Goal: Task Accomplishment & Management: Manage account settings

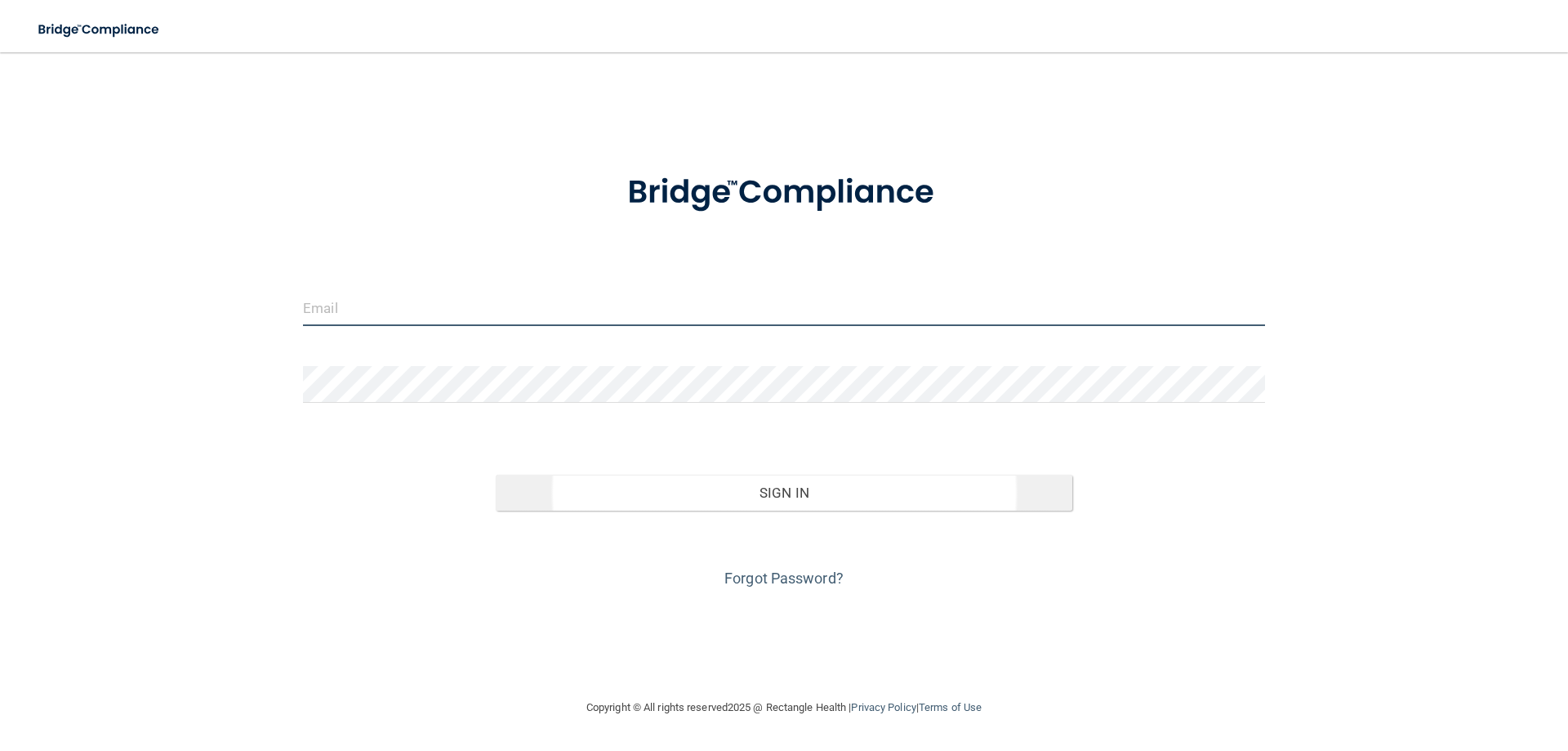
type input "[EMAIL_ADDRESS][DOMAIN_NAME]"
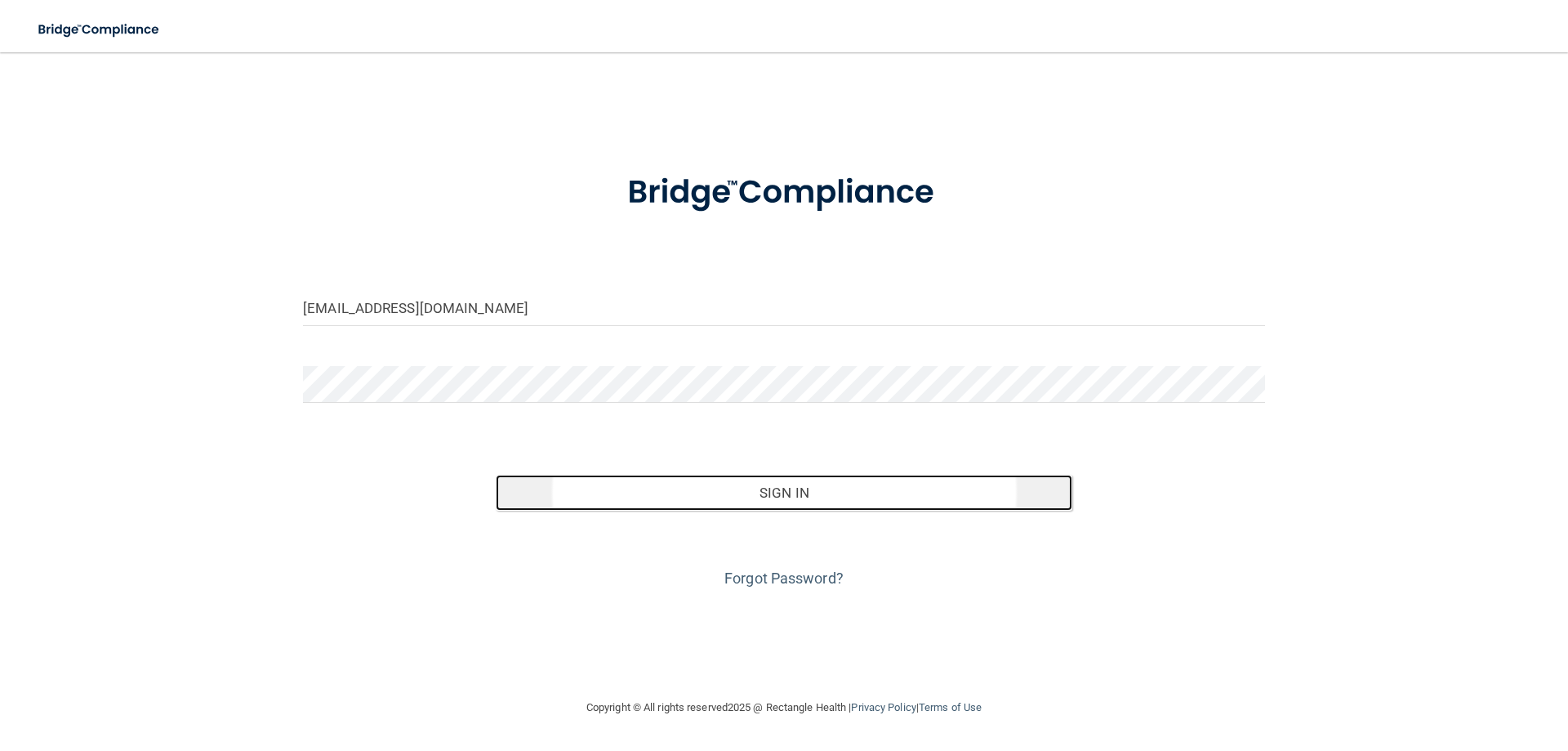
click at [792, 496] on button "Sign In" at bounding box center [785, 493] width 578 height 36
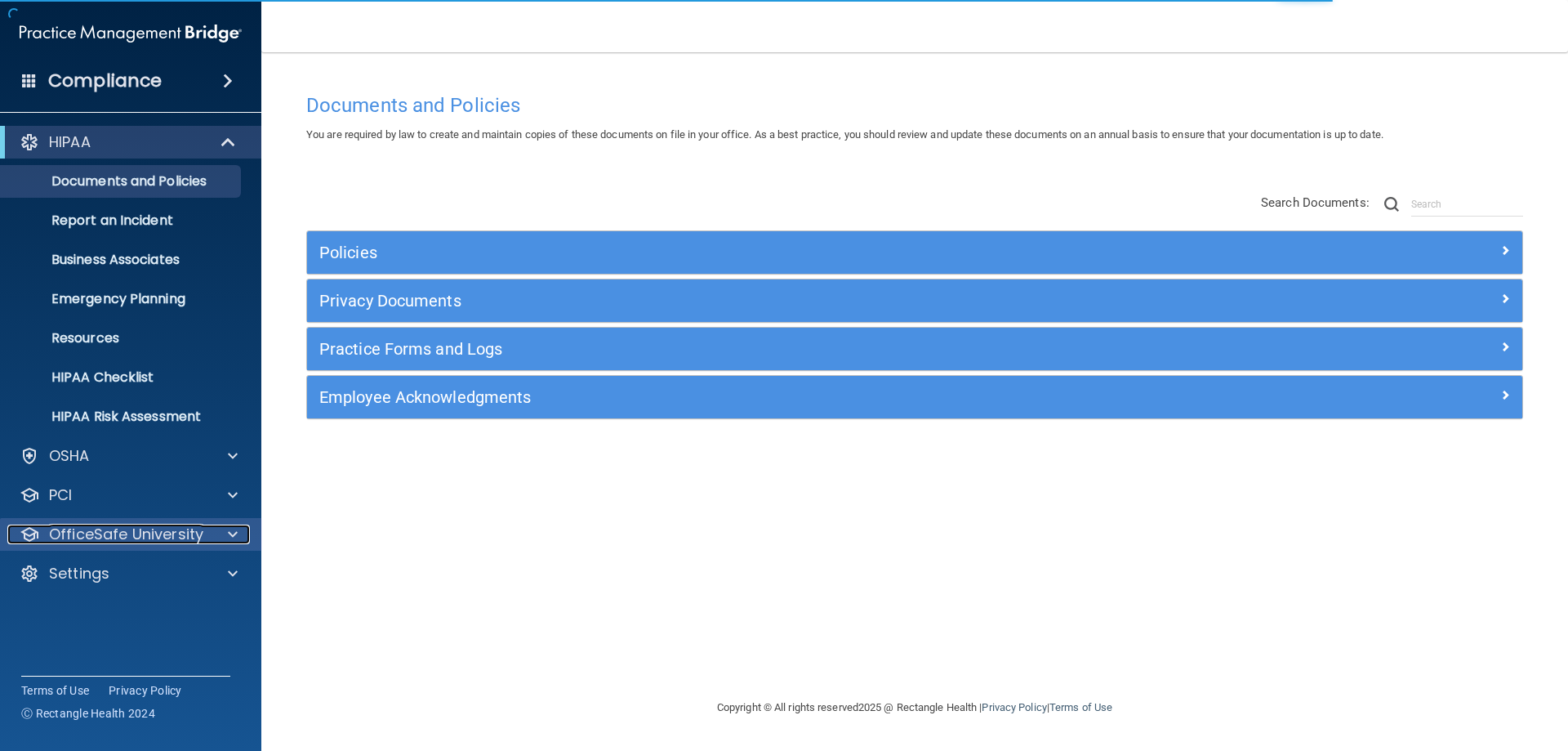
click at [129, 531] on p "OfficeSafe University" at bounding box center [127, 534] width 155 height 20
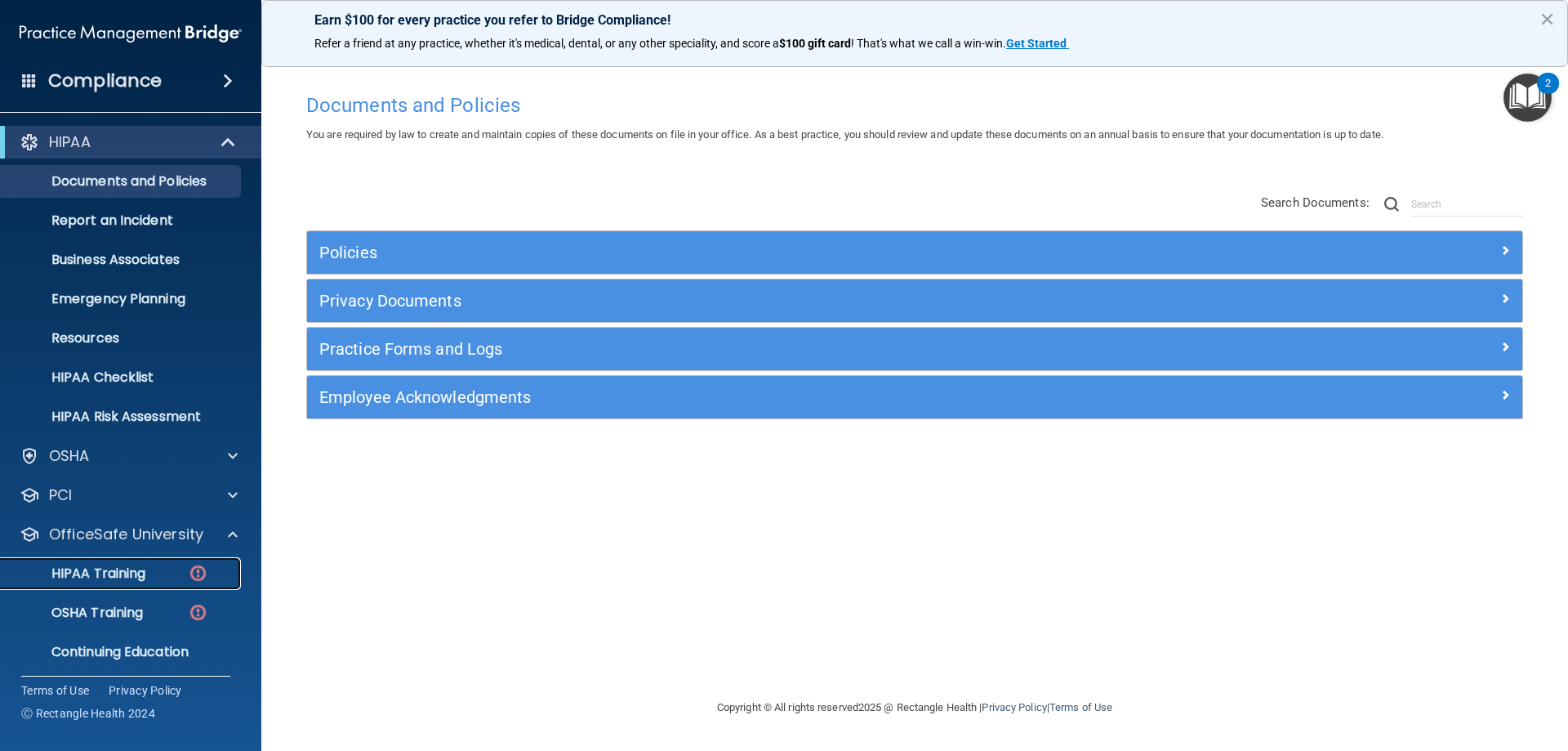
click at [159, 579] on div "HIPAA Training" at bounding box center [121, 573] width 223 height 16
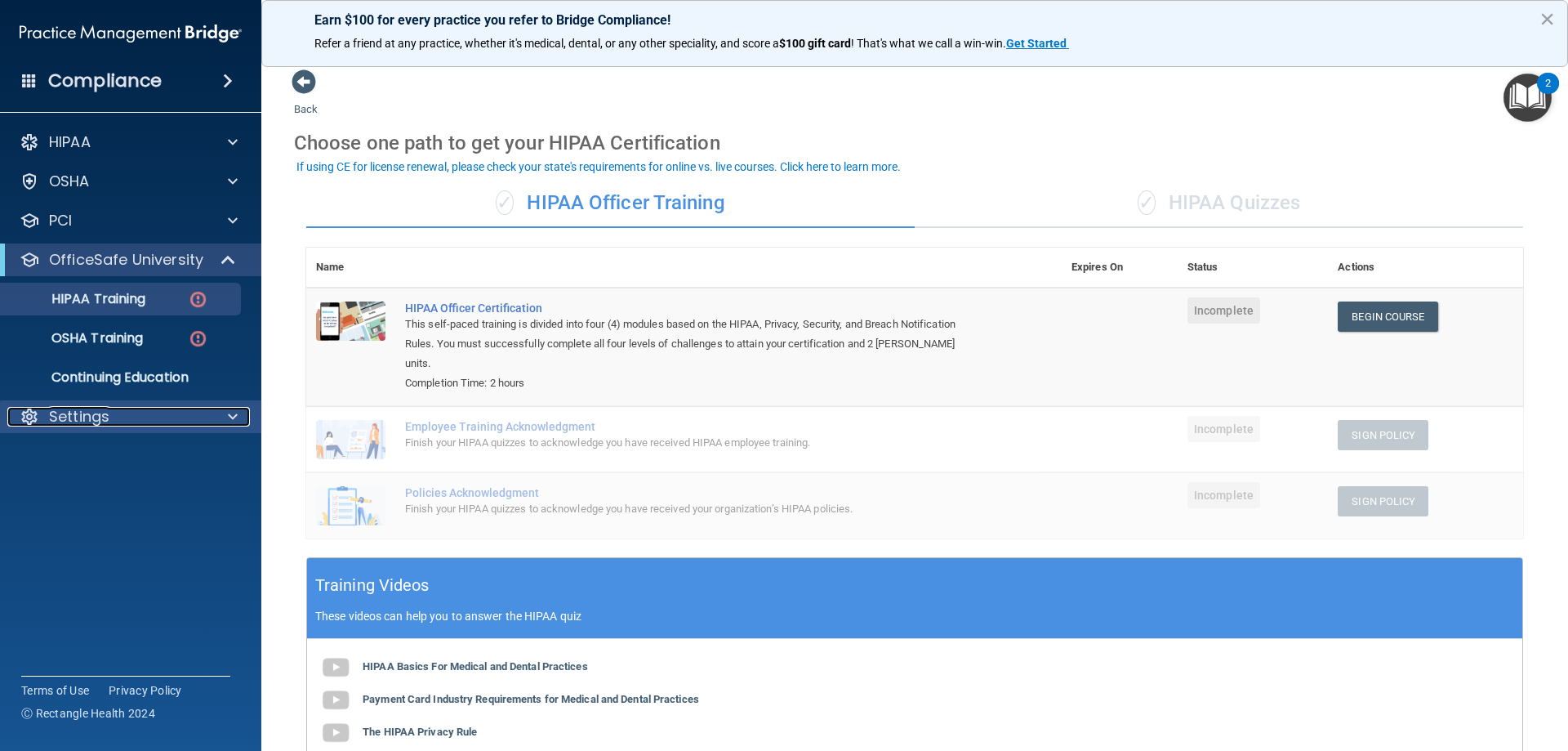
click at [120, 412] on div "Settings" at bounding box center [109, 416] width 202 height 20
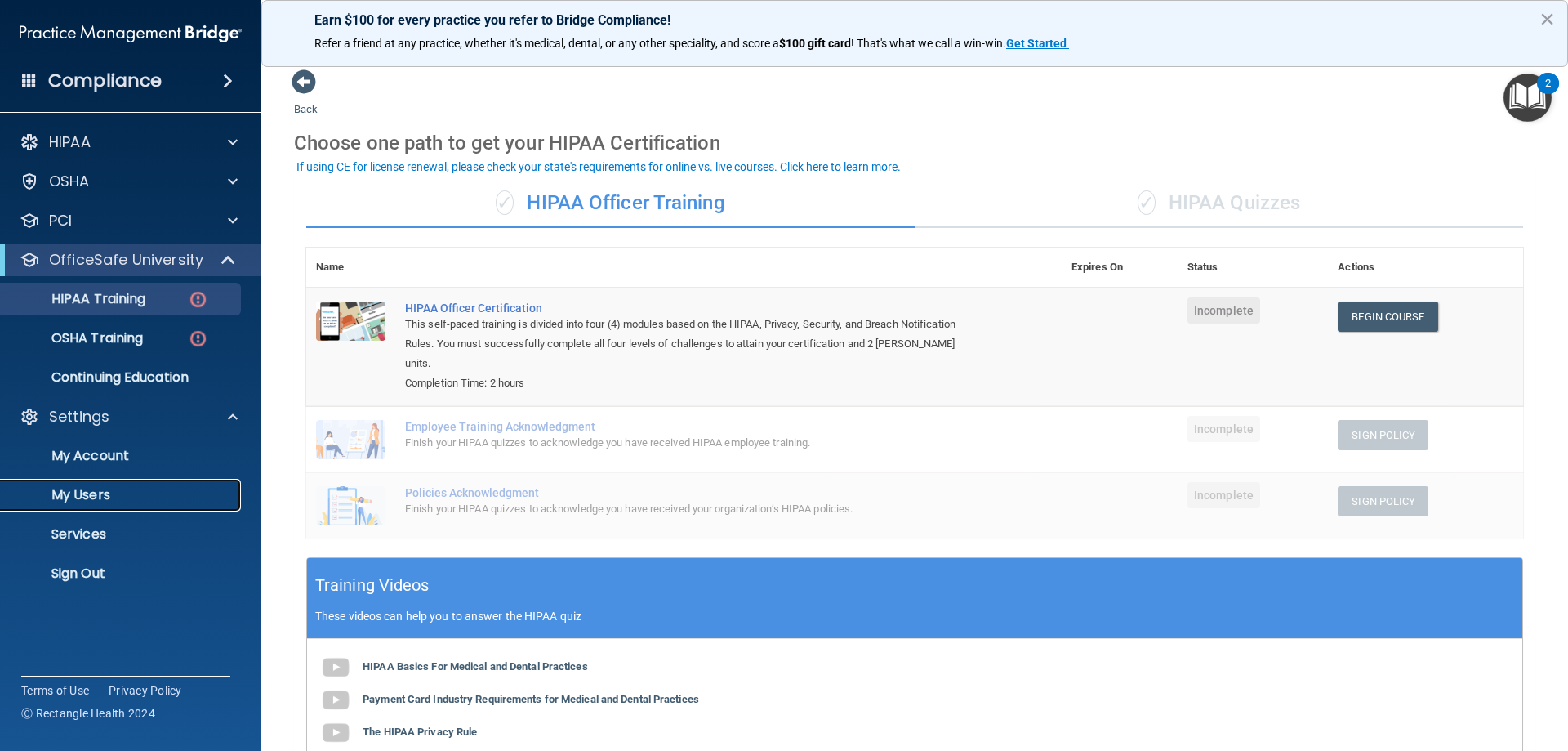
click at [123, 491] on p "My Users" at bounding box center [121, 494] width 223 height 16
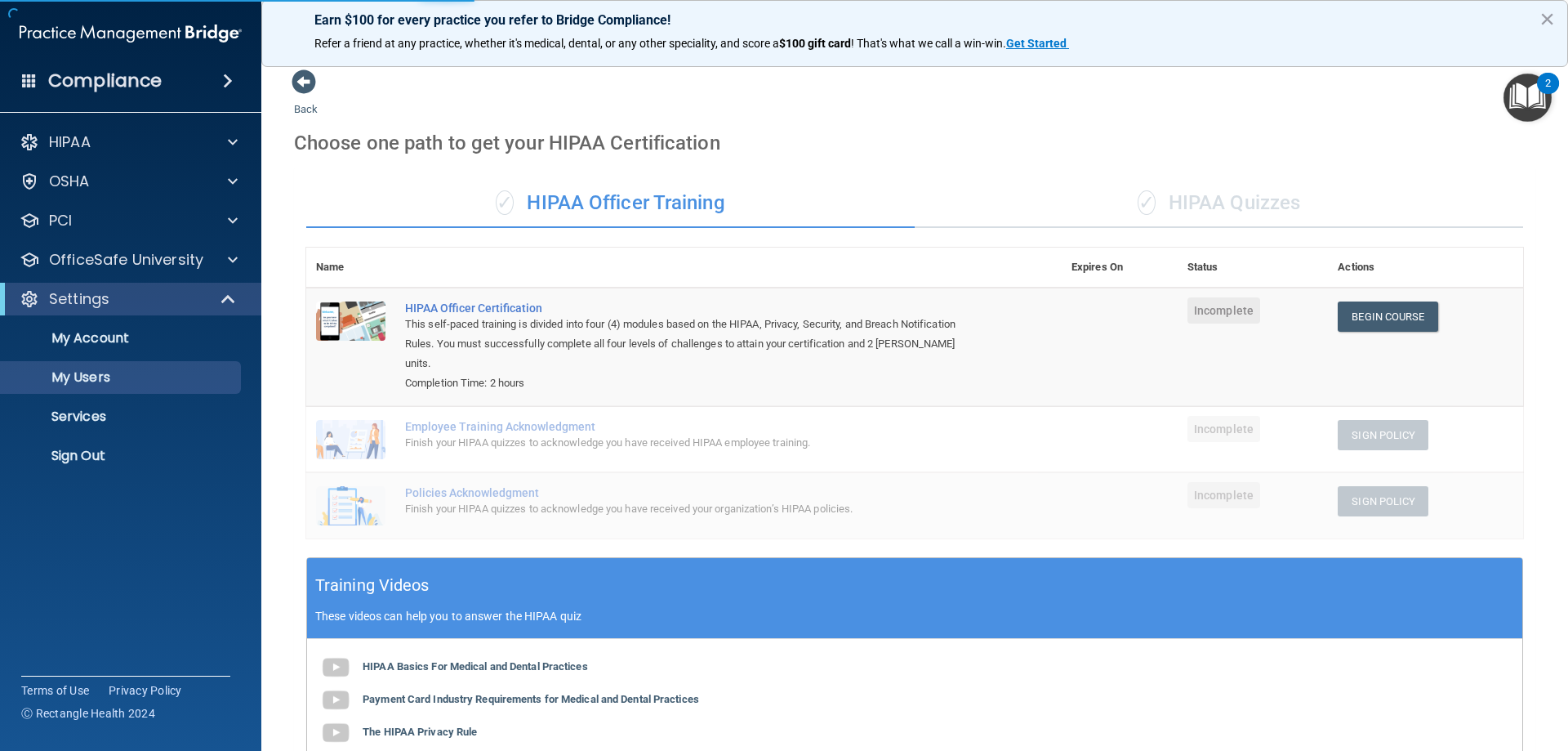
select select "20"
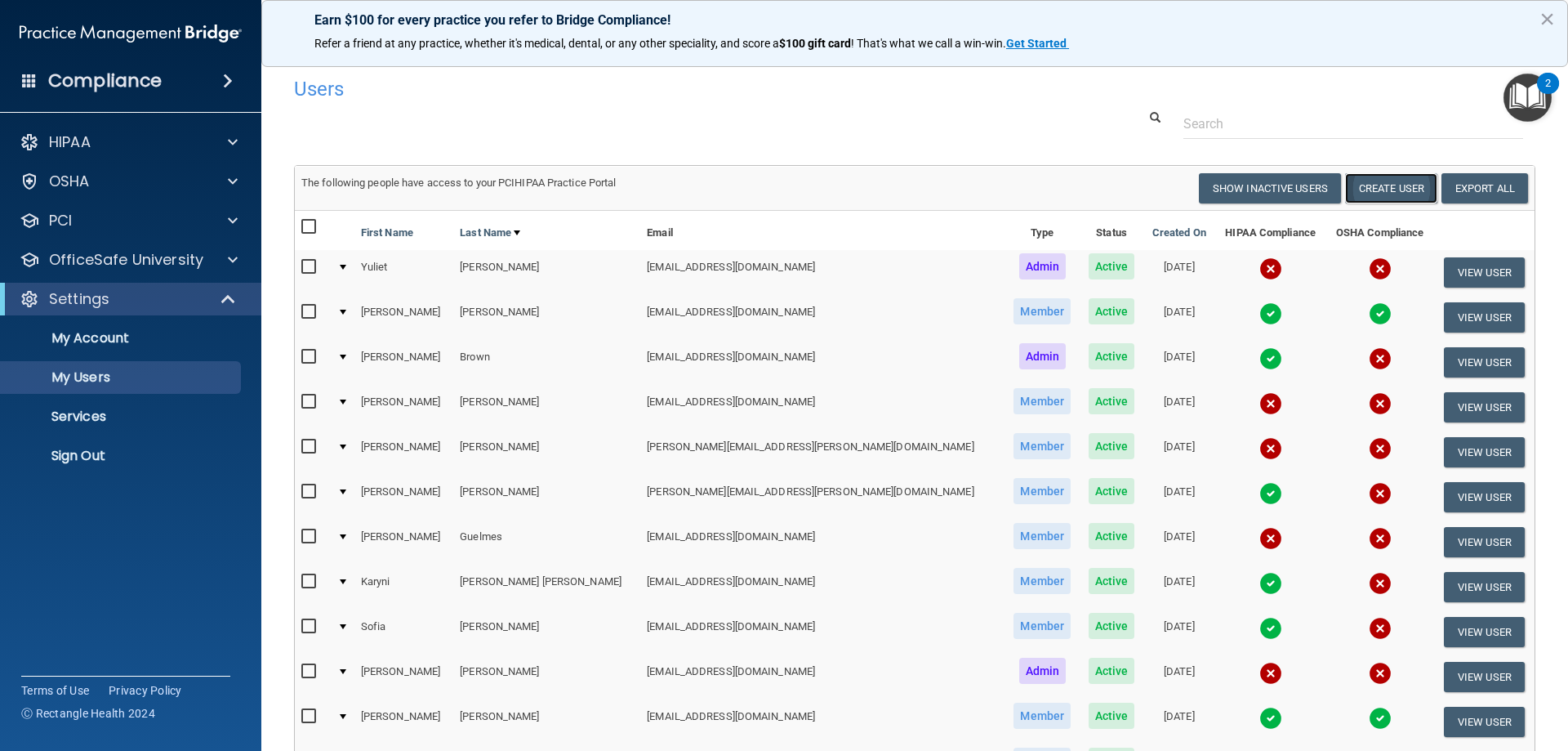
click at [1388, 184] on button "Create User" at bounding box center [1391, 189] width 93 height 31
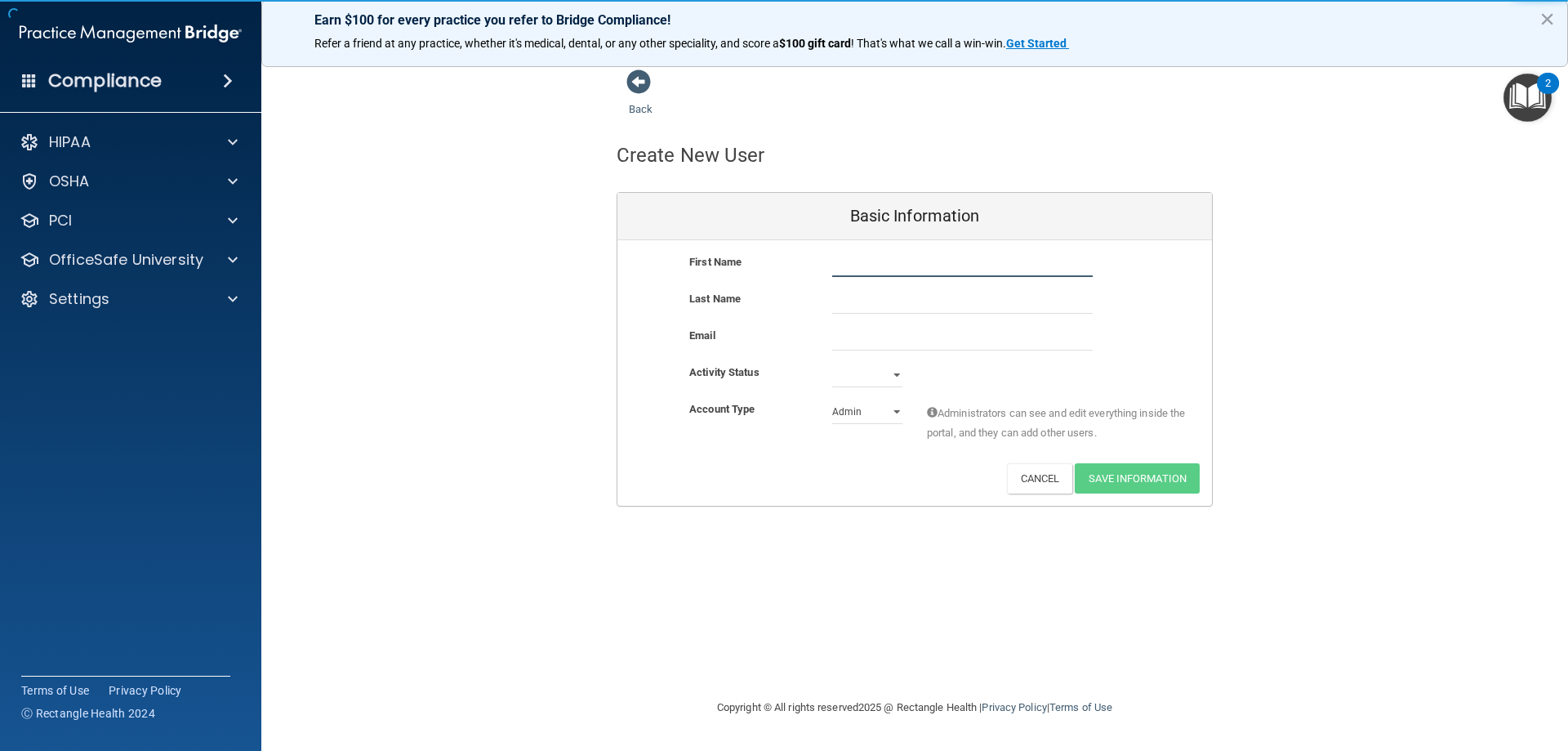
click at [871, 254] on input "text" at bounding box center [962, 264] width 261 height 25
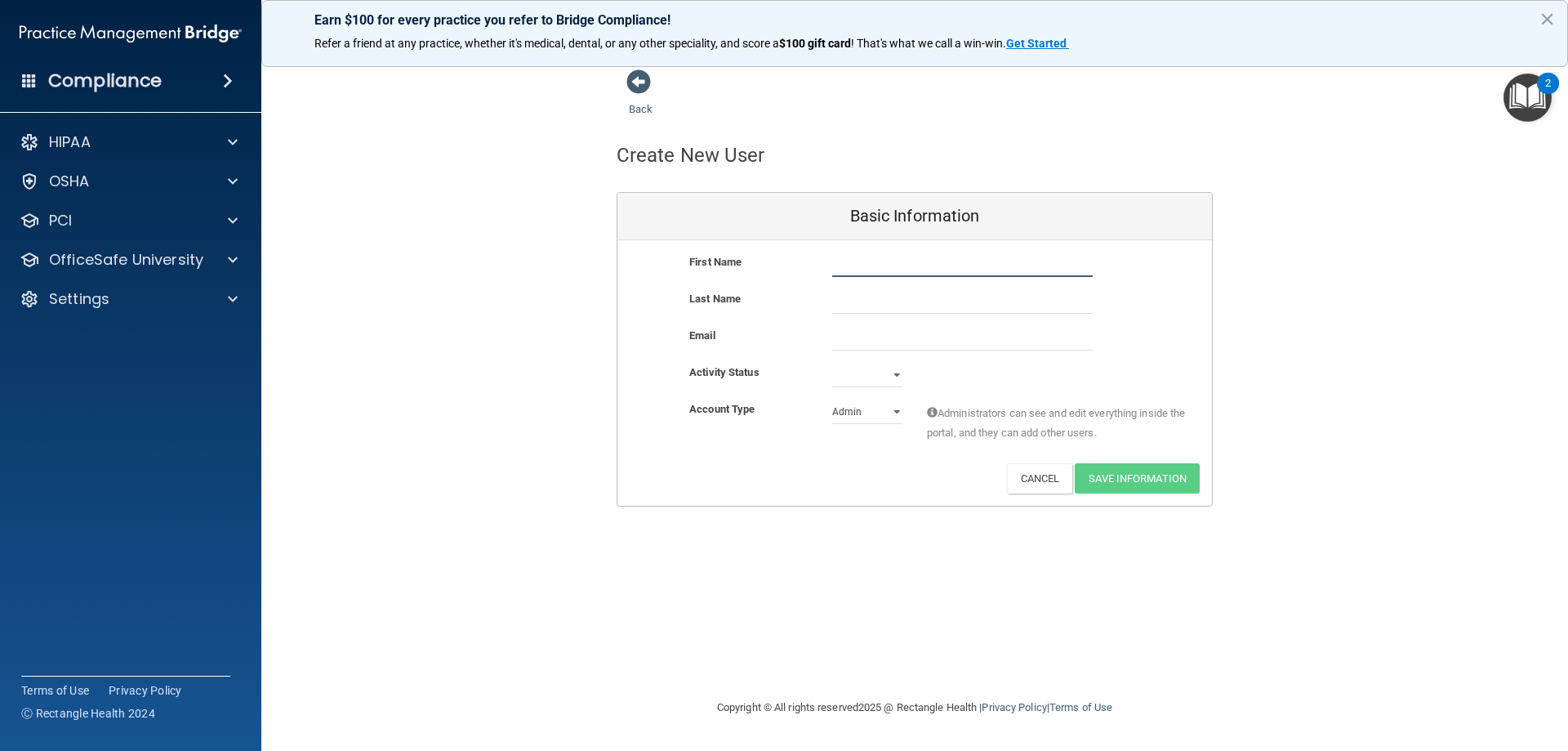
paste input "[PERSON_NAME] <[EMAIL_ADDRESS][DOMAIN_NAME]>"
drag, startPoint x: 1021, startPoint y: 260, endPoint x: 900, endPoint y: 263, distance: 121.0
click at [900, 263] on input "[PERSON_NAME] <[EMAIL_ADDRESS][DOMAIN_NAME]>" at bounding box center [962, 264] width 261 height 25
type input "[PERSON_NAME]"
click at [837, 329] on input "email" at bounding box center [962, 338] width 261 height 25
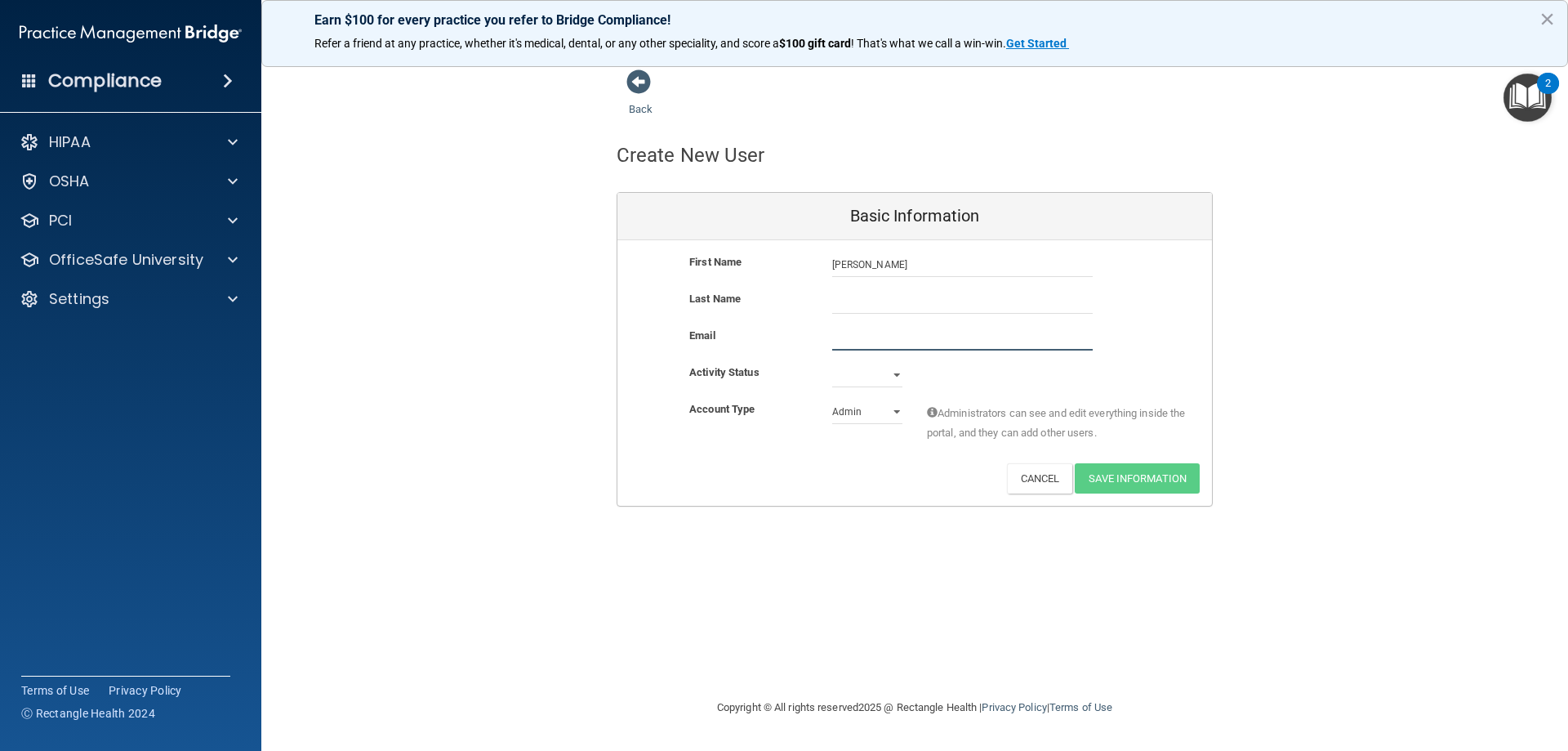
paste input "<[EMAIL_ADDRESS][DOMAIN_NAME]>"
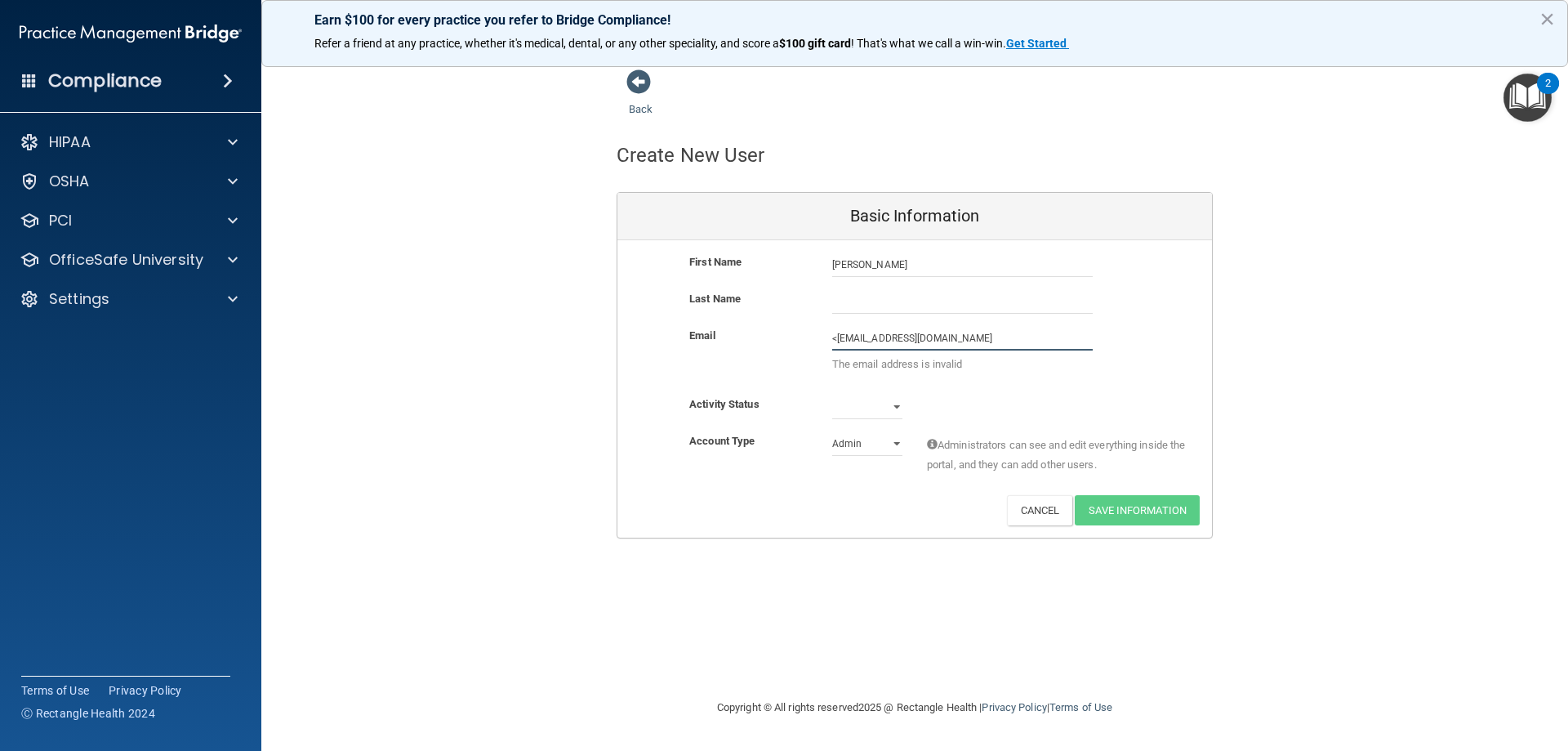
click at [838, 337] on input "<[EMAIL_ADDRESS][DOMAIN_NAME]" at bounding box center [962, 338] width 261 height 25
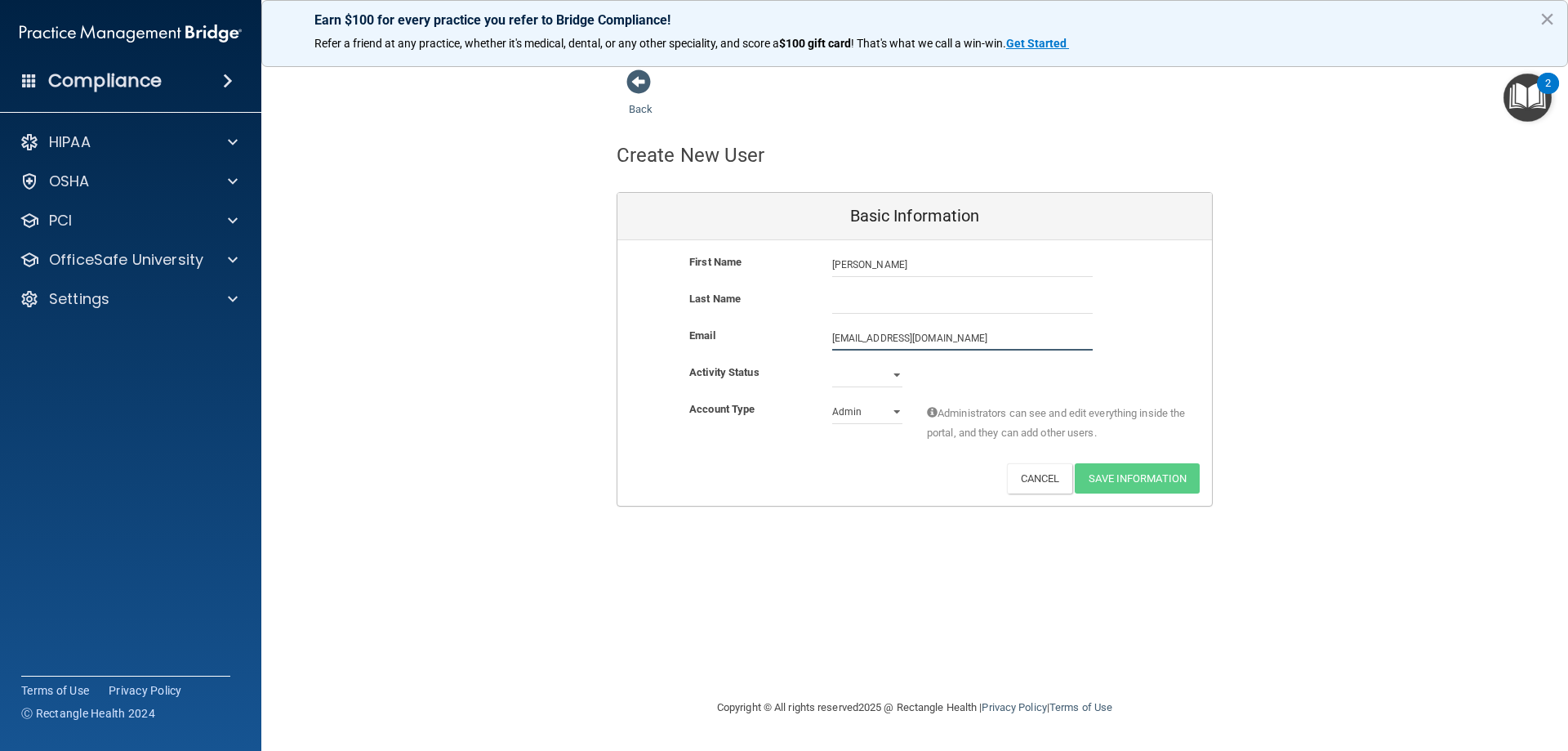
type input "[EMAIL_ADDRESS][DOMAIN_NAME]"
drag, startPoint x: 917, startPoint y: 263, endPoint x: 858, endPoint y: 263, distance: 59.0
click at [858, 263] on input "[PERSON_NAME]" at bounding box center [962, 264] width 261 height 25
type input "[PERSON_NAME]"
click at [830, 290] on div at bounding box center [962, 301] width 285 height 25
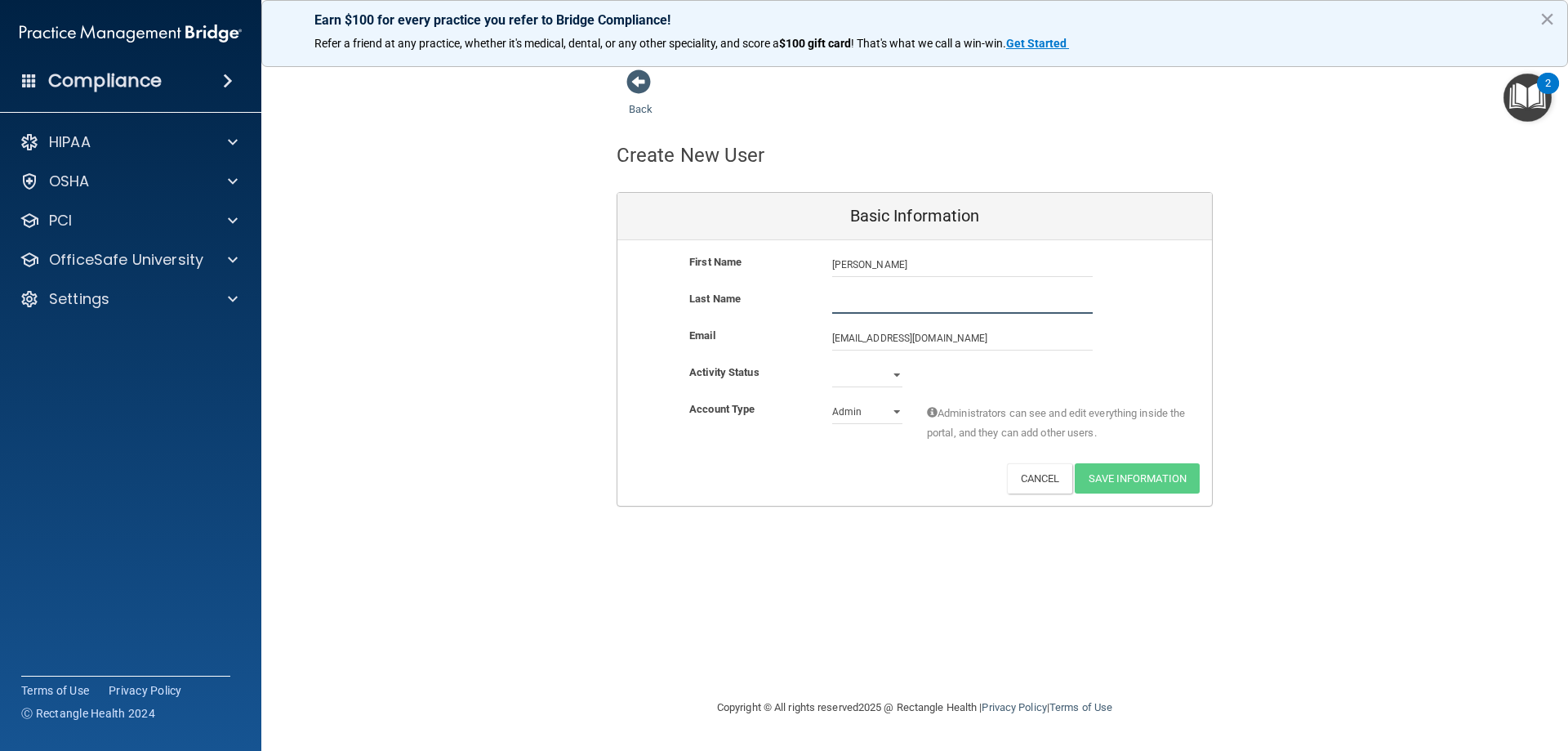
click at [835, 290] on input "text" at bounding box center [962, 301] width 261 height 25
paste input "[PERSON_NAME]"
type input "[PERSON_NAME]"
click at [892, 381] on select "Active Inactive" at bounding box center [867, 375] width 71 height 25
select select "active"
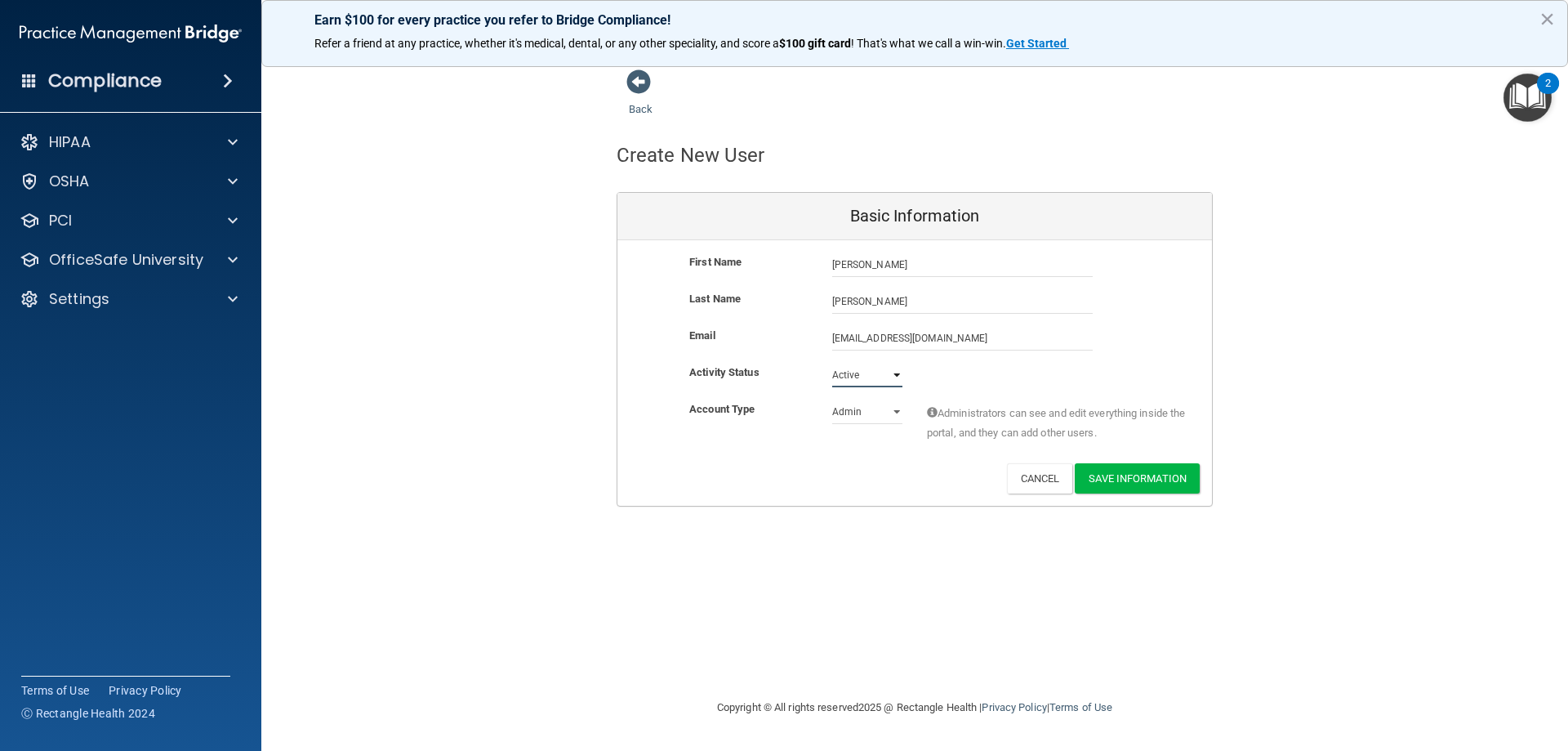
click at [832, 363] on select "Active Inactive" at bounding box center [867, 375] width 71 height 25
click at [887, 414] on select "Admin Member" at bounding box center [867, 411] width 71 height 25
select select "practice_member"
click at [832, 399] on select "Admin Member" at bounding box center [867, 411] width 71 height 25
drag, startPoint x: 931, startPoint y: 335, endPoint x: 865, endPoint y: 335, distance: 66.0
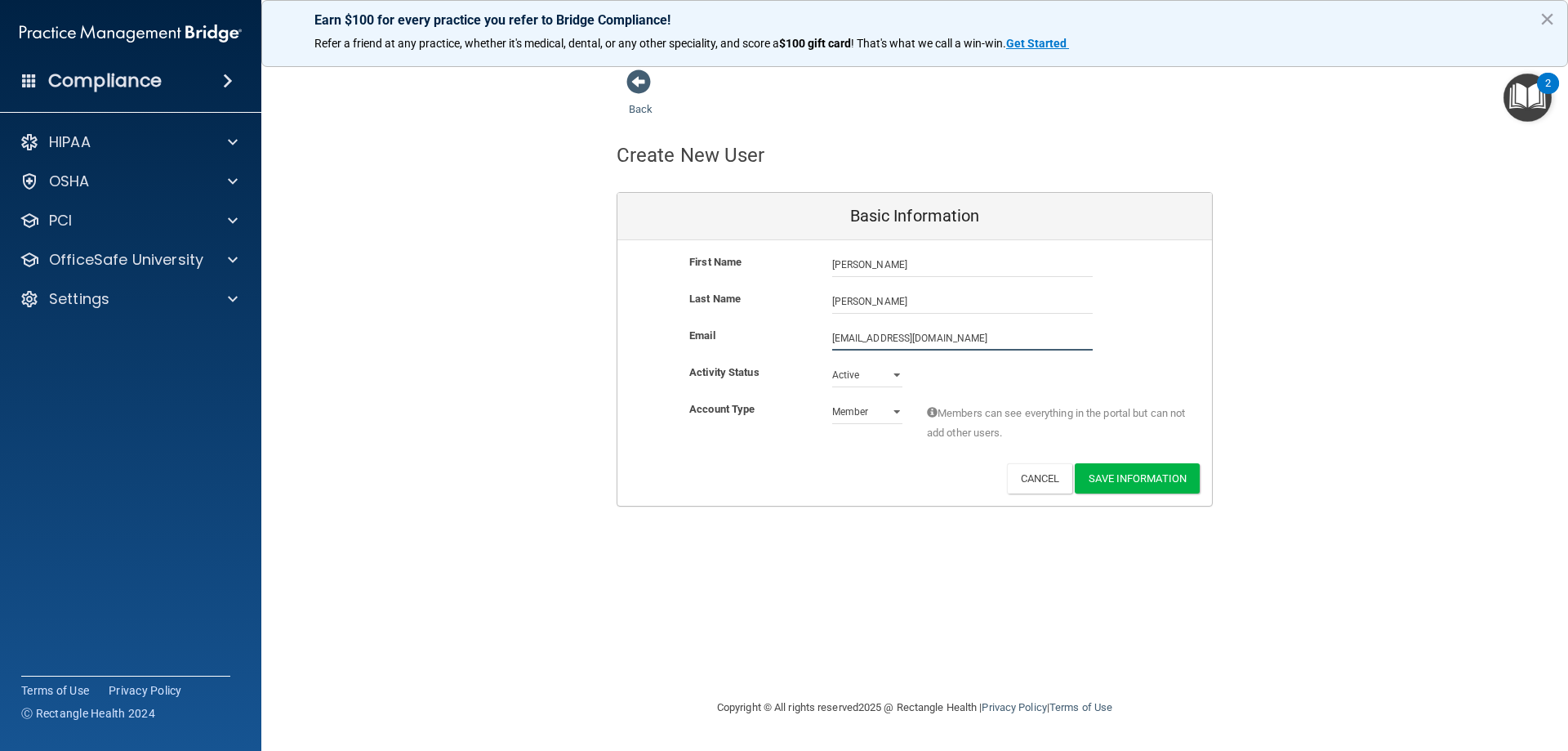
click at [832, 335] on input "[EMAIL_ADDRESS][DOMAIN_NAME]" at bounding box center [962, 338] width 261 height 25
click at [1148, 487] on button "Save Information" at bounding box center [1137, 482] width 125 height 31
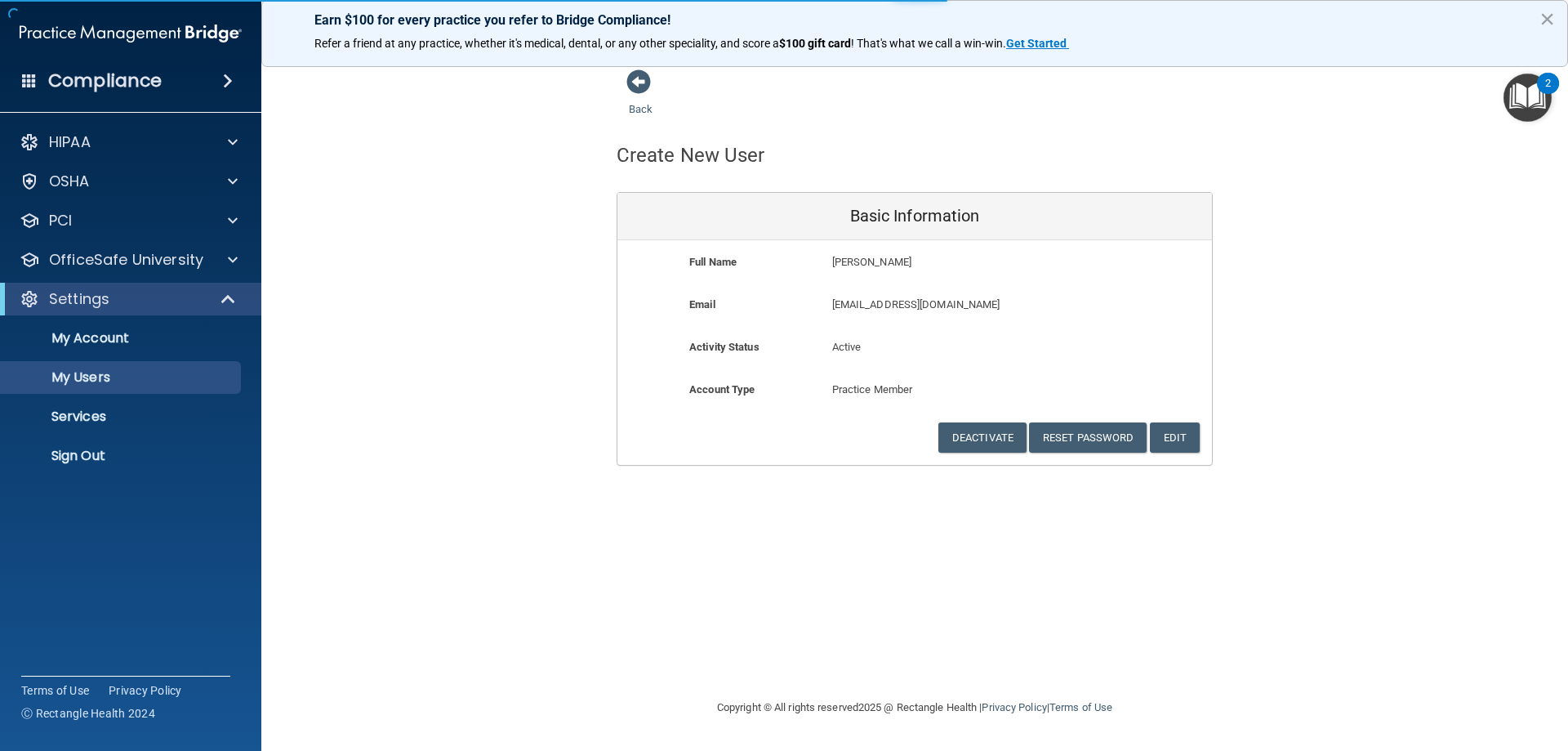
select select "20"
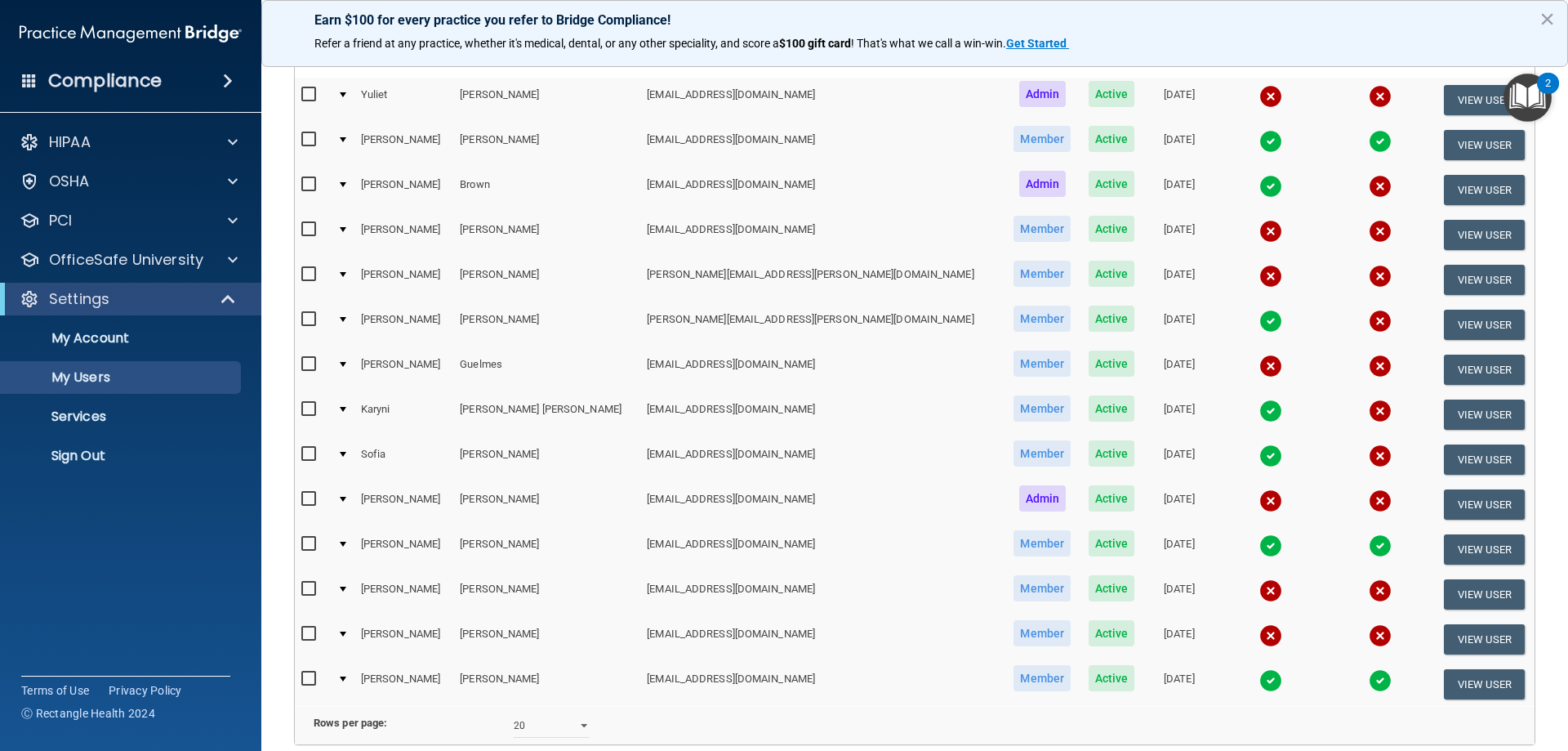
scroll to position [245, 0]
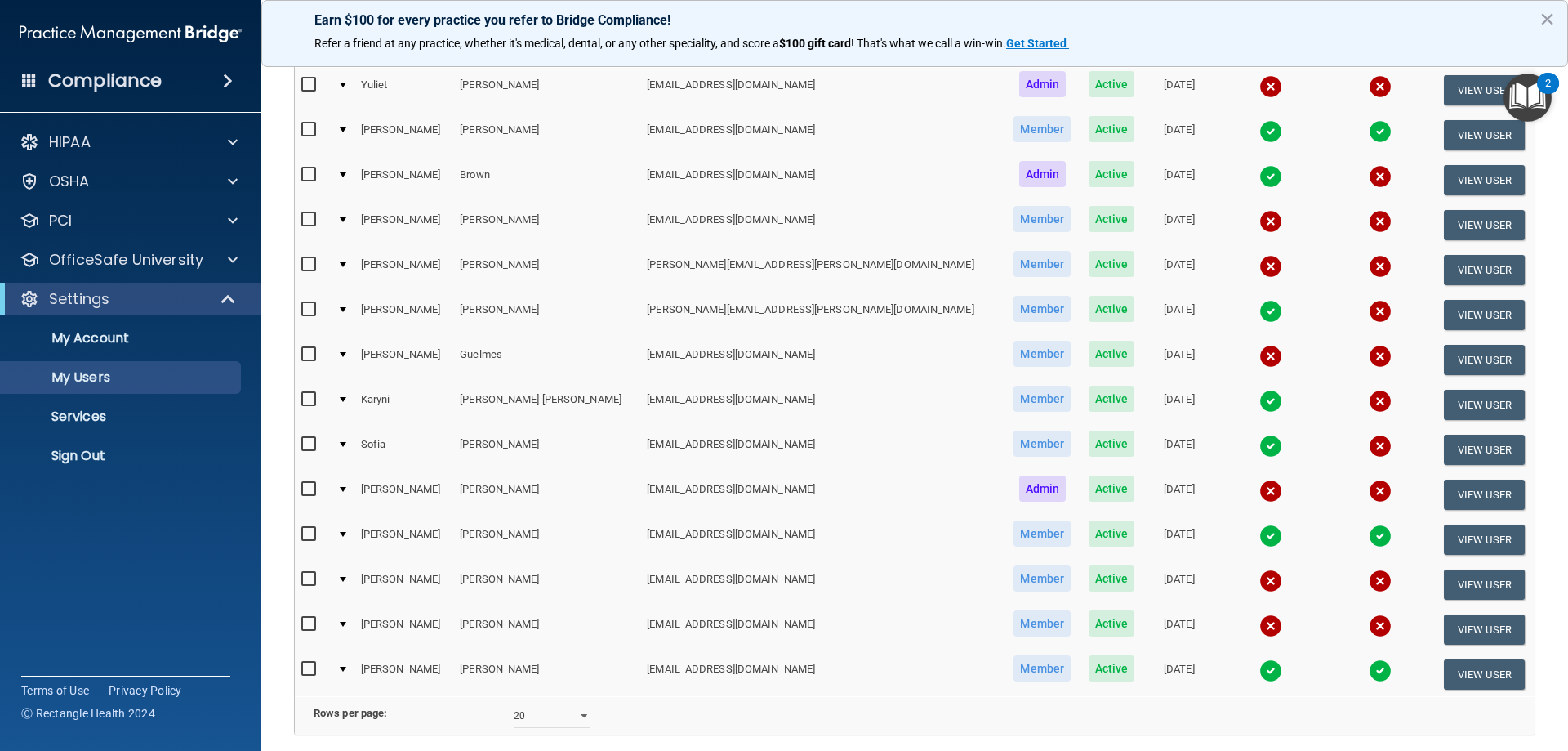
click at [307, 569] on label at bounding box center [312, 579] width 20 height 19
click at [307, 573] on input "checkbox" at bounding box center [311, 579] width 19 height 13
checkbox input "true"
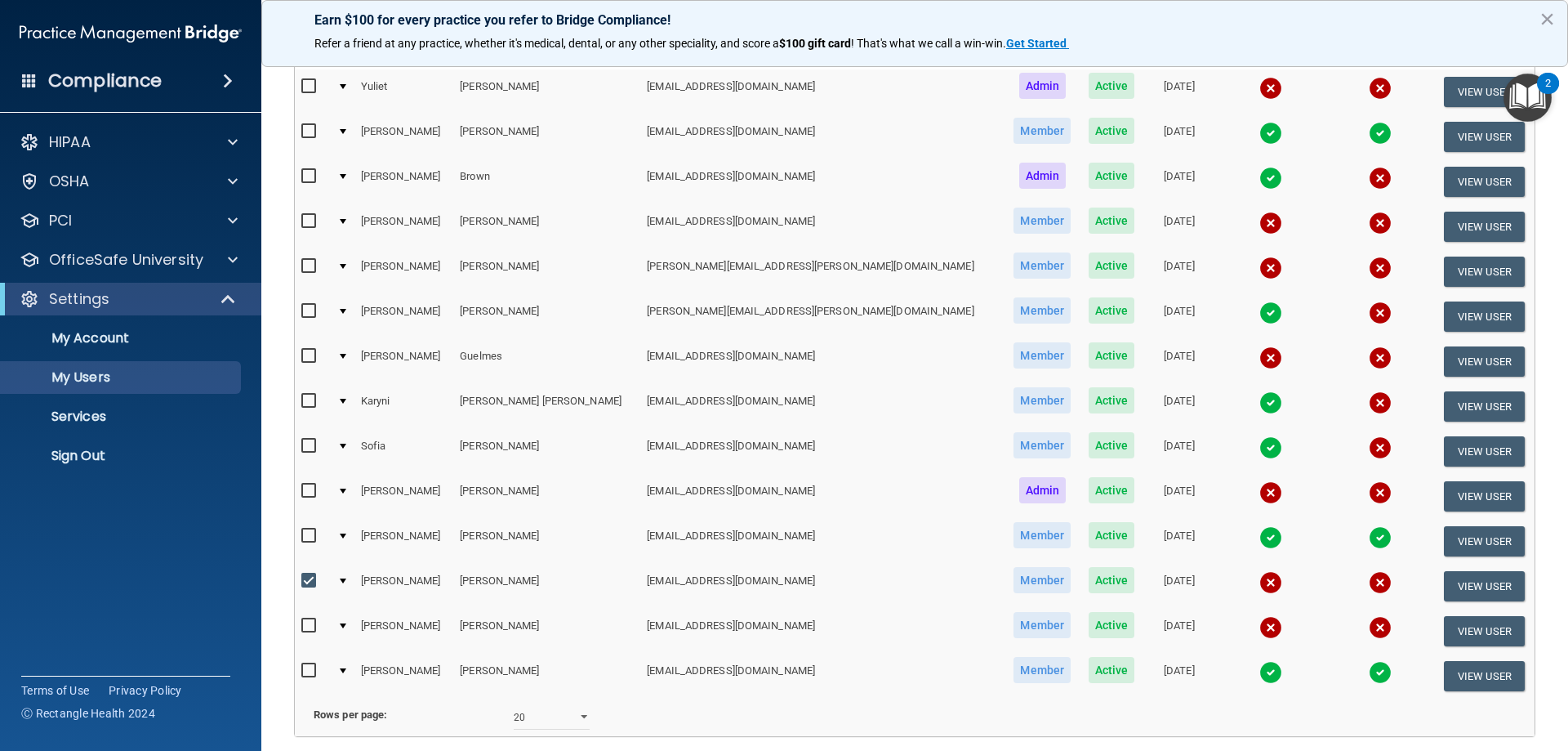
scroll to position [246, 0]
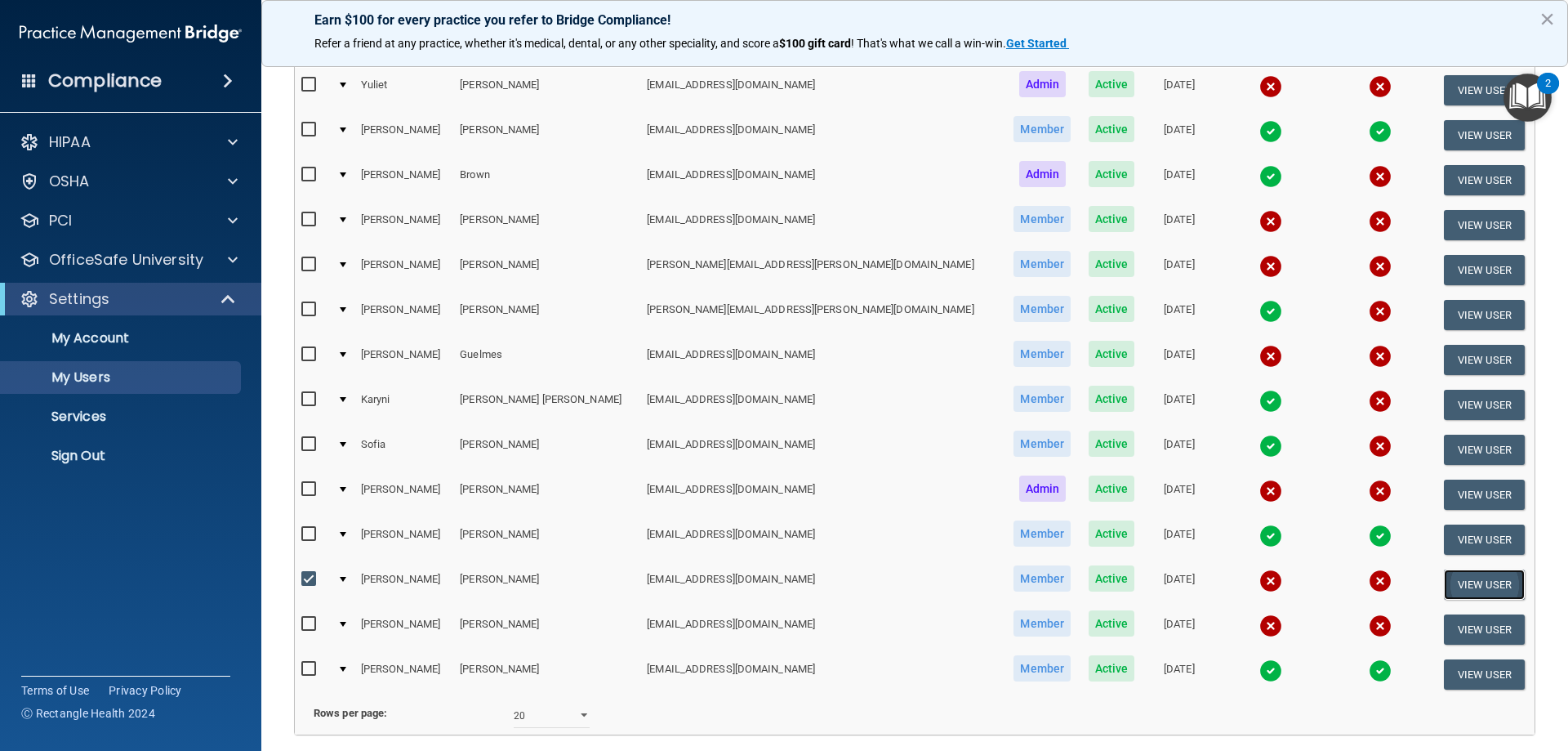
click at [1458, 576] on button "View User" at bounding box center [1484, 584] width 81 height 31
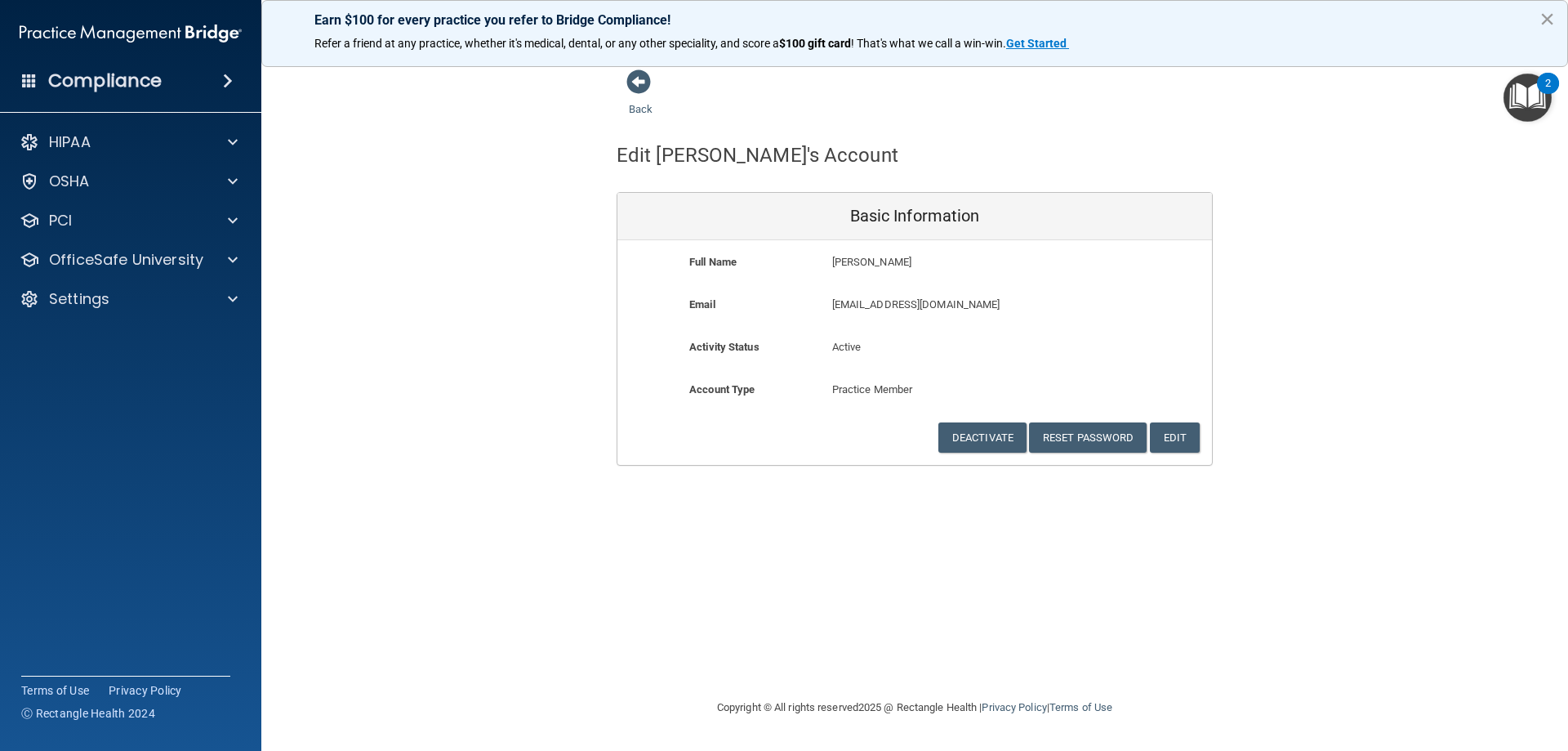
click at [1543, 12] on button "×" at bounding box center [1547, 19] width 15 height 26
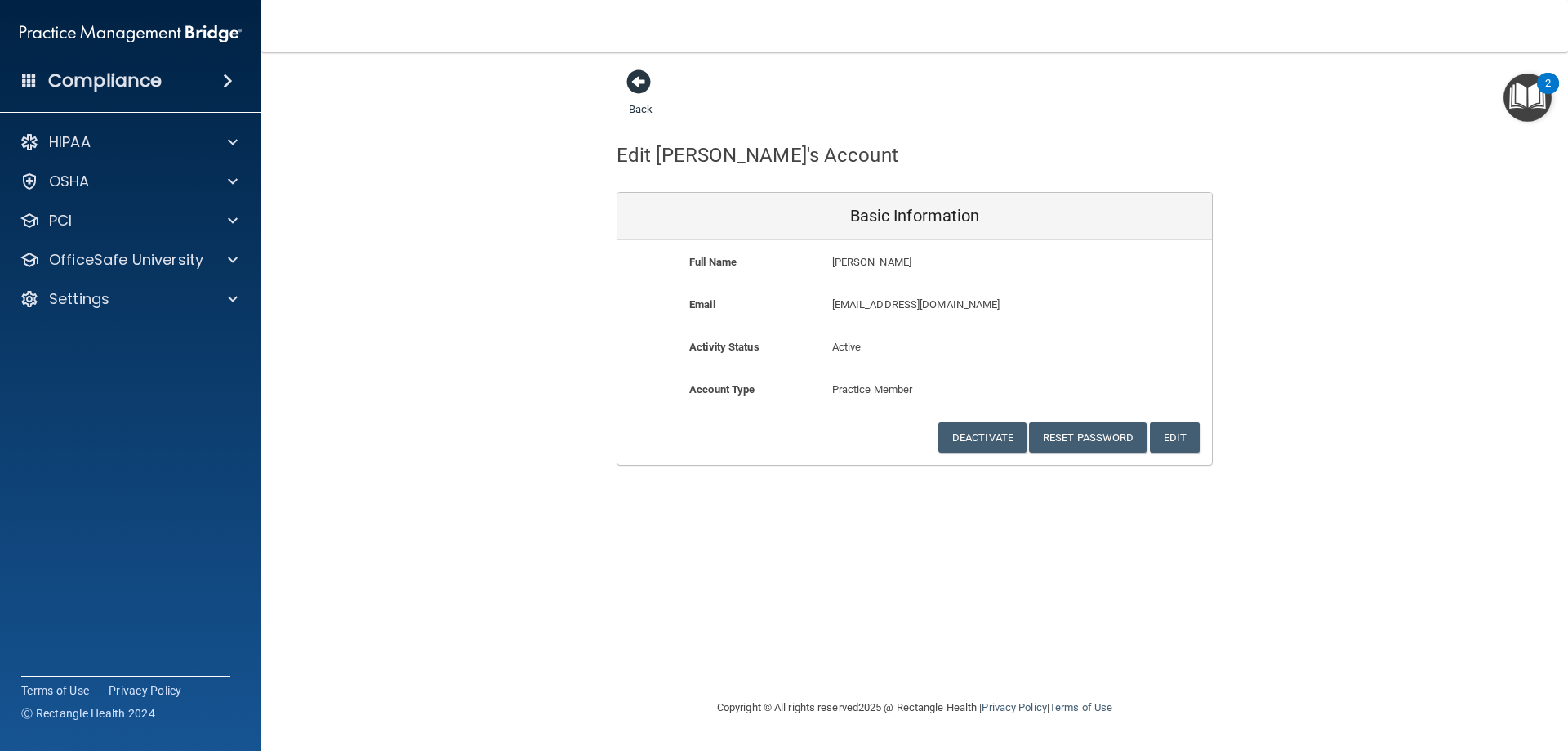
click at [640, 82] on span at bounding box center [638, 82] width 25 height 25
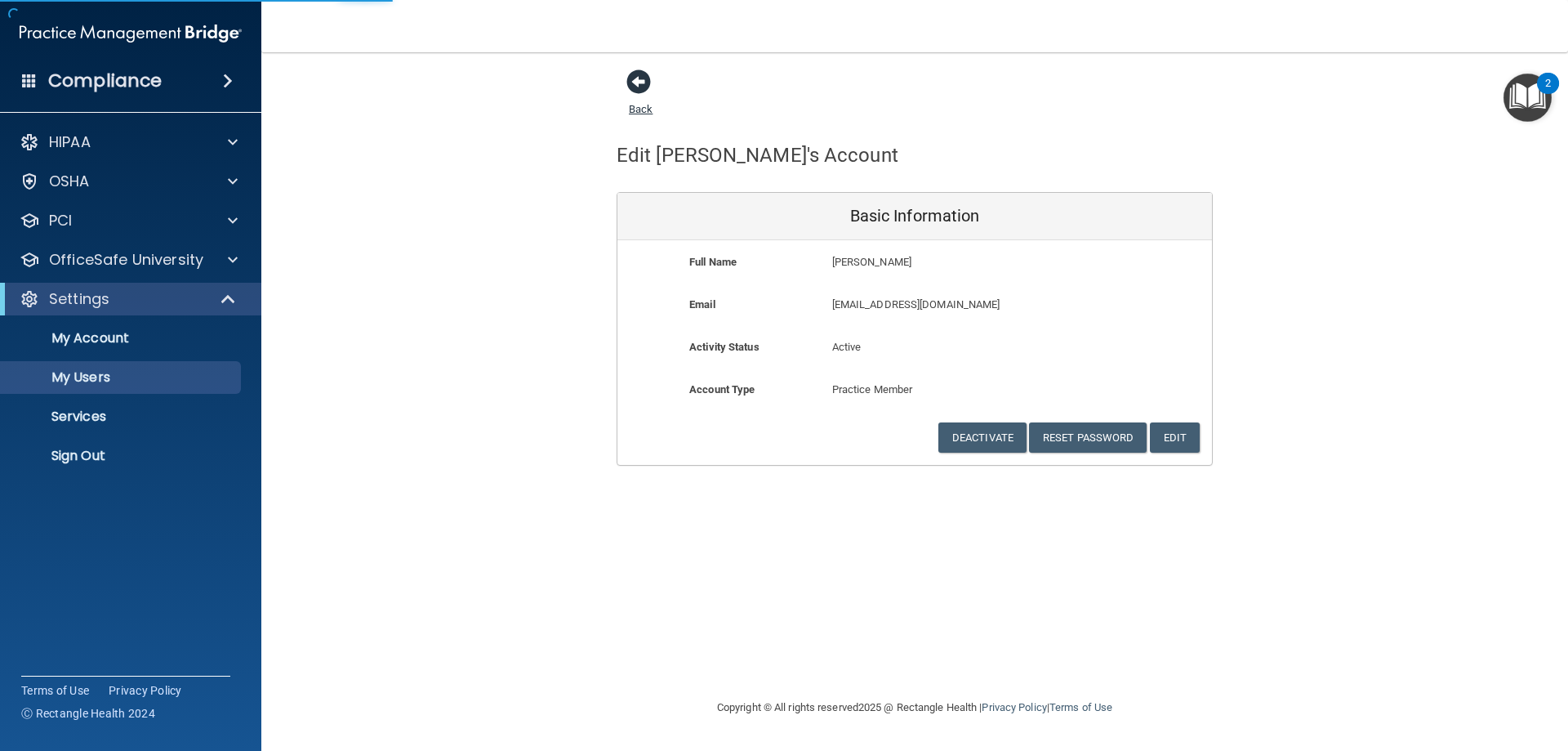
select select "20"
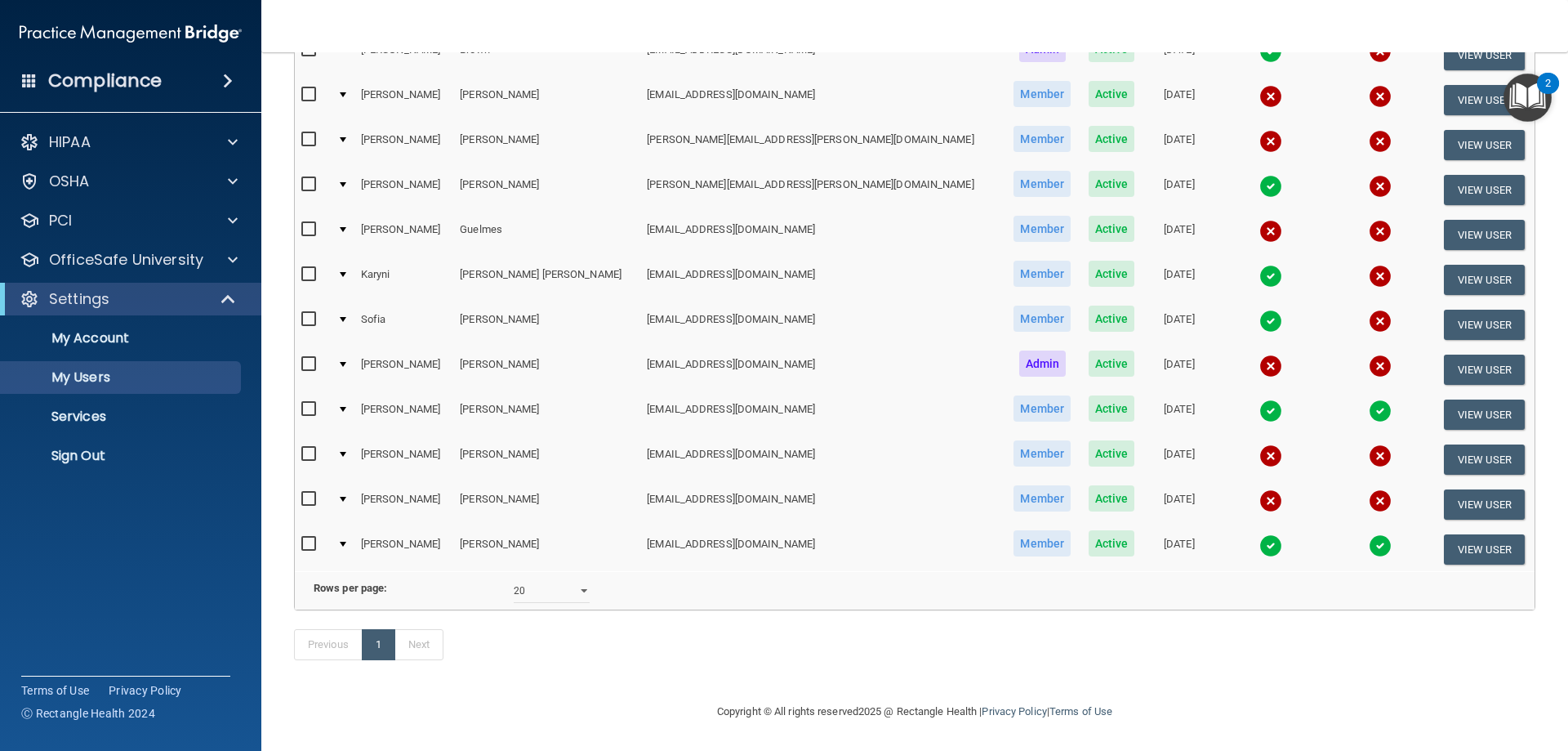
scroll to position [394, 0]
click at [312, 448] on input "checkbox" at bounding box center [311, 454] width 19 height 13
checkbox input "true"
click at [1444, 444] on button "View User" at bounding box center [1484, 460] width 81 height 31
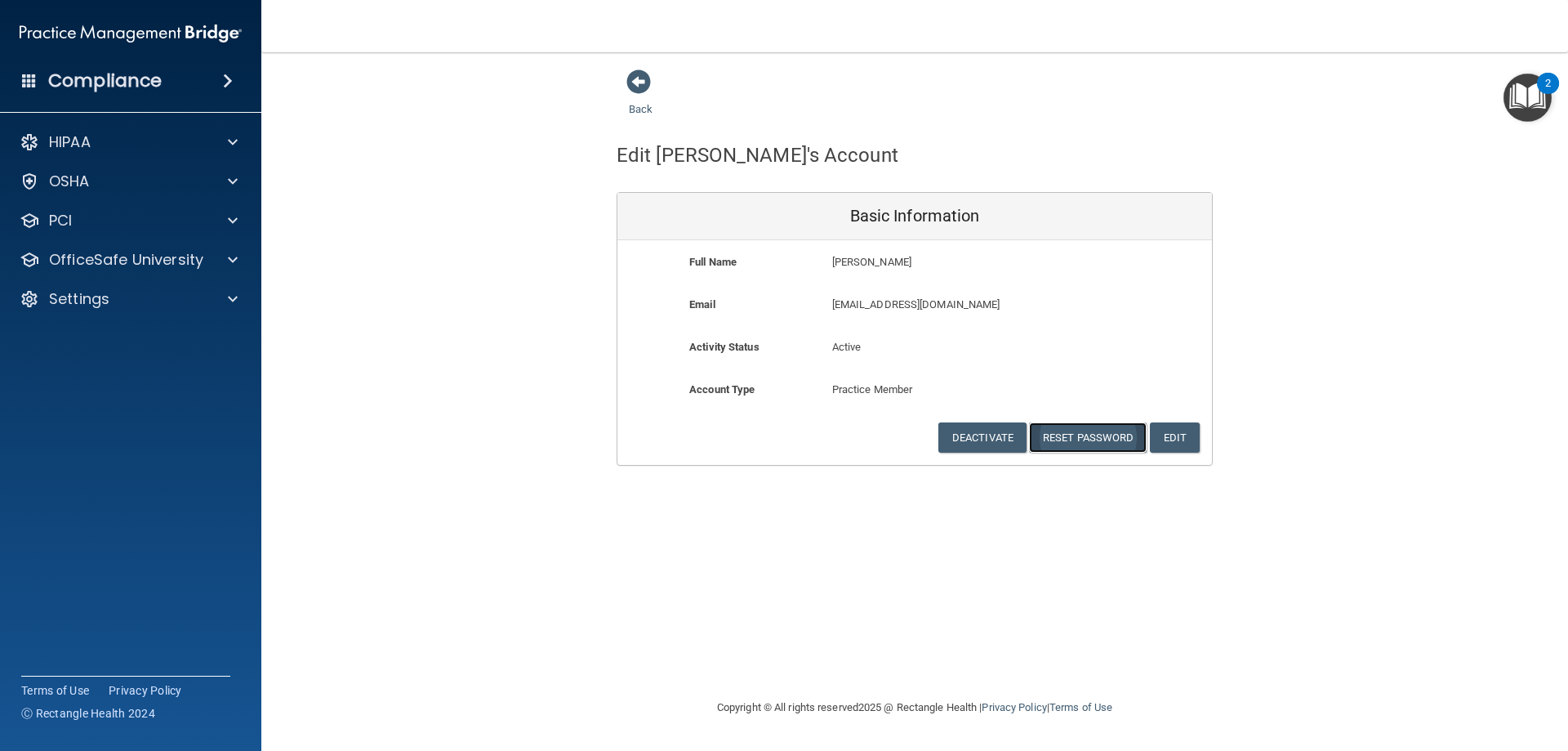
click at [1105, 434] on button "Reset Password" at bounding box center [1087, 438] width 117 height 31
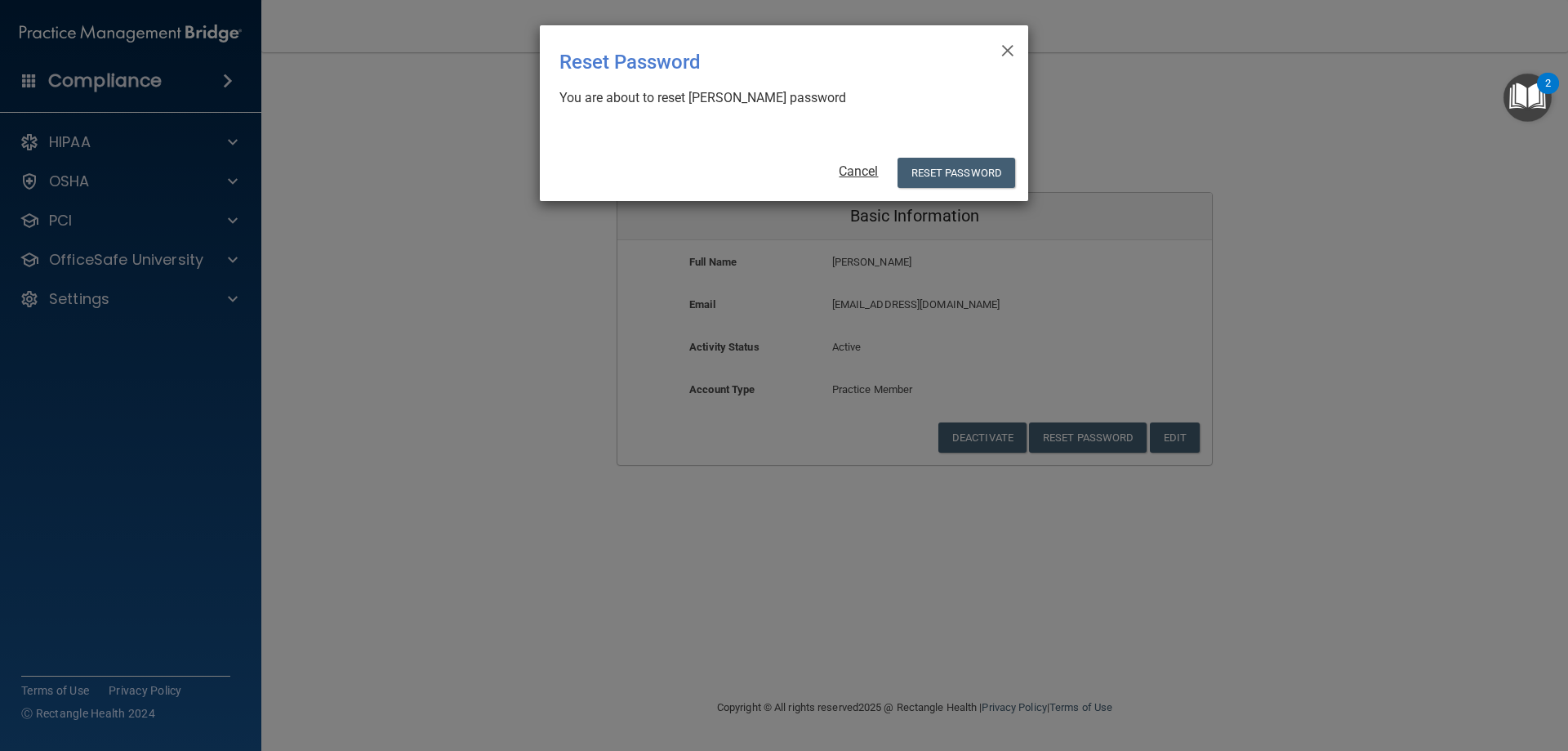
click at [852, 174] on link "Cancel" at bounding box center [858, 171] width 39 height 15
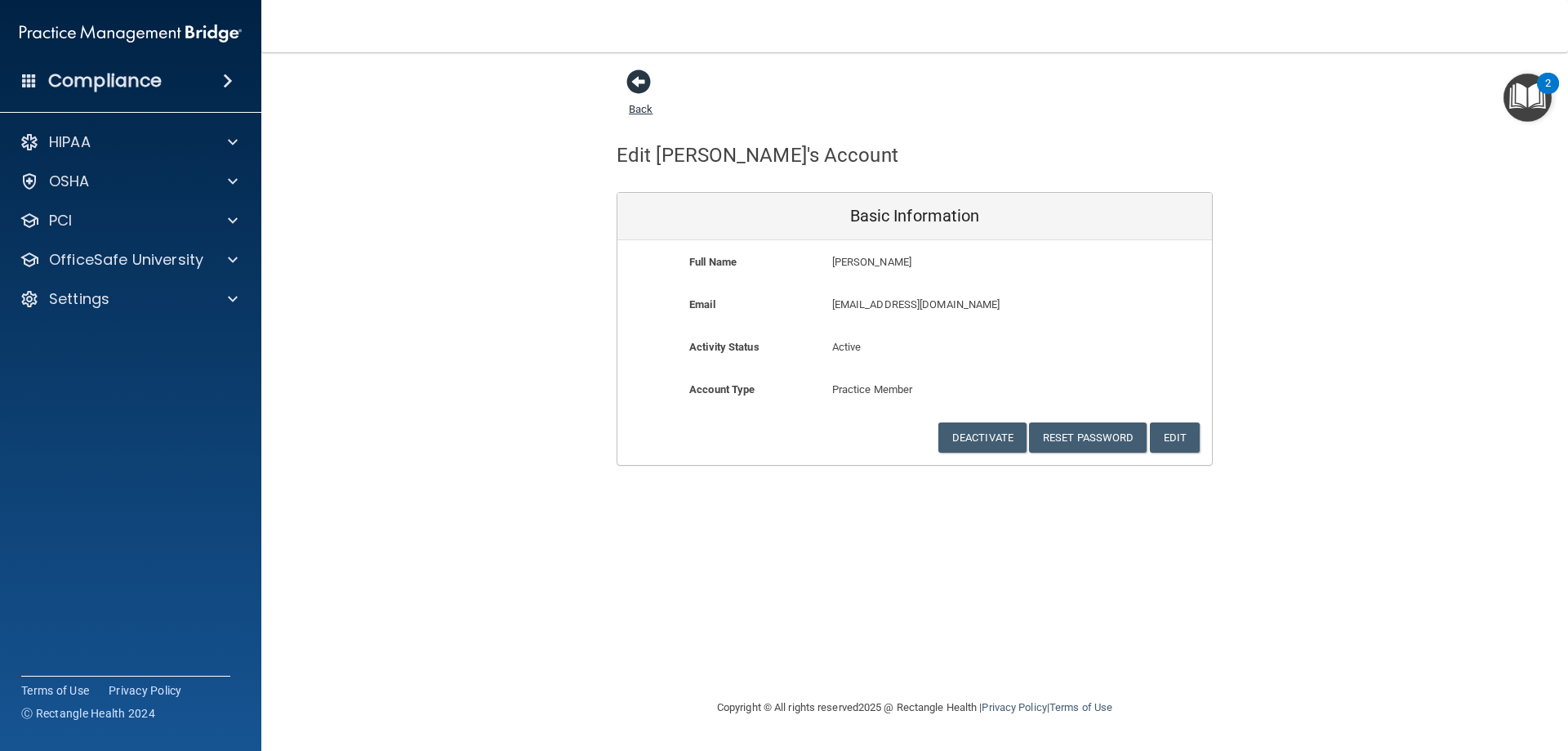
click at [635, 80] on span at bounding box center [638, 82] width 25 height 25
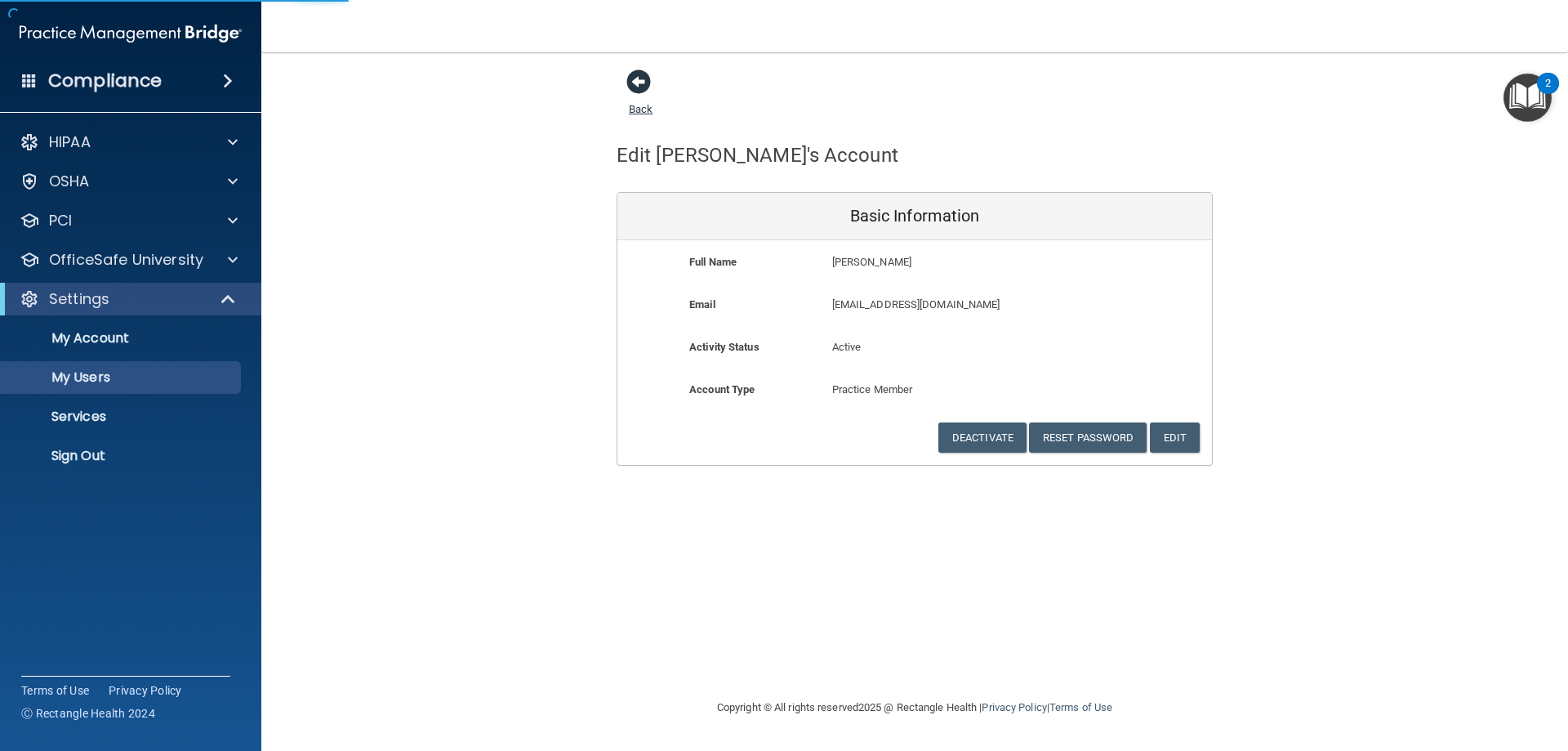
click at [645, 78] on span at bounding box center [638, 82] width 25 height 25
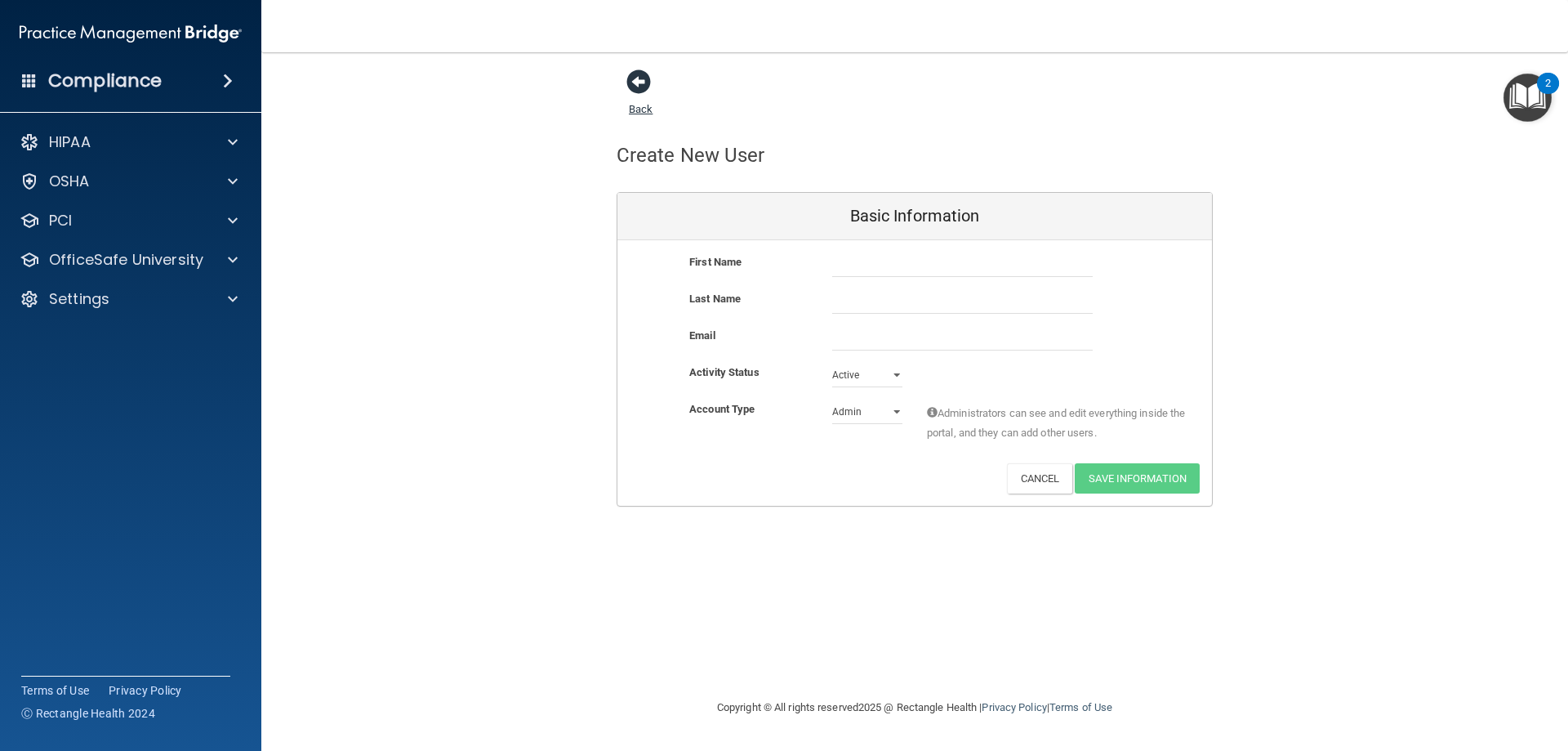
click at [642, 77] on span at bounding box center [638, 82] width 25 height 25
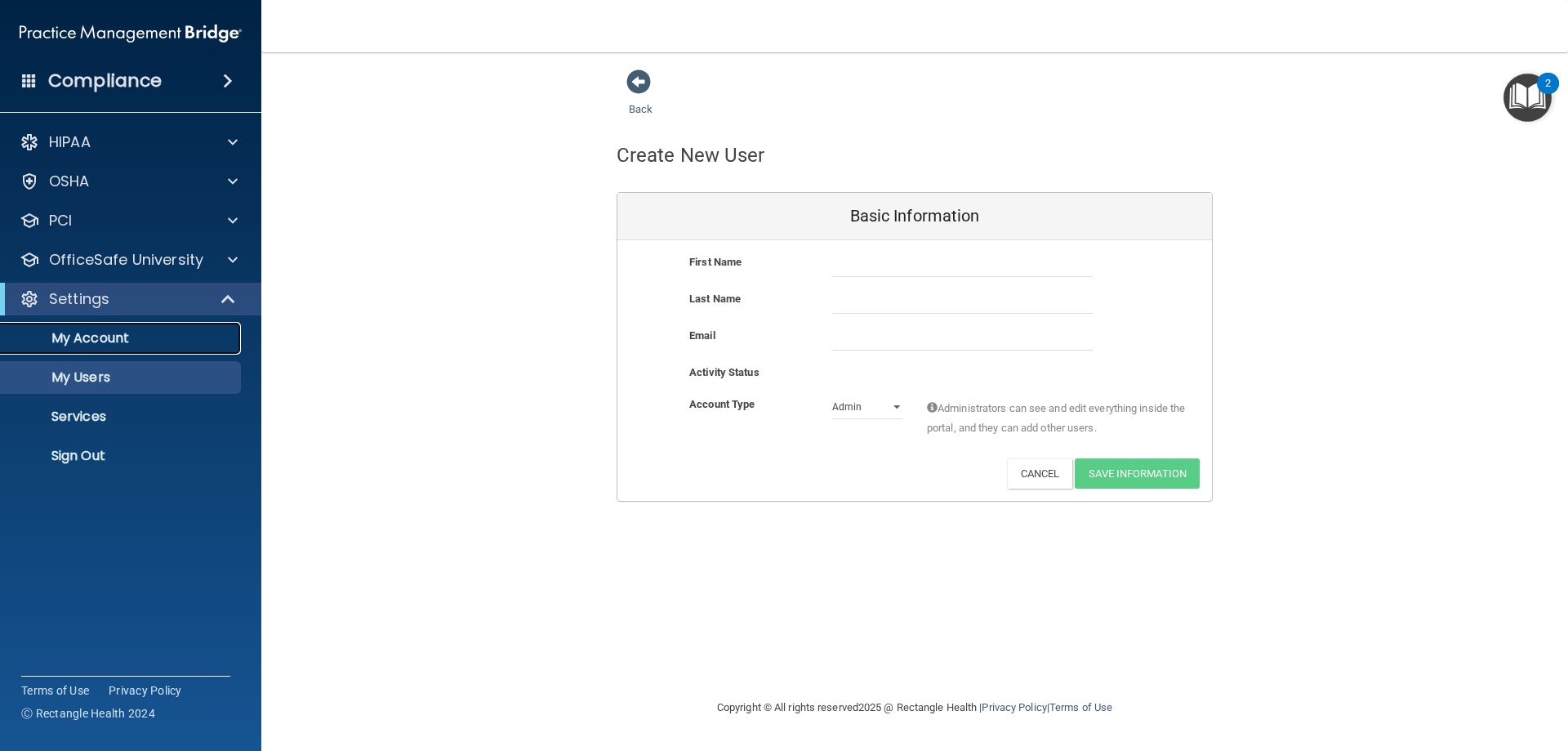
click at [107, 337] on p "My Account" at bounding box center [121, 337] width 223 height 16
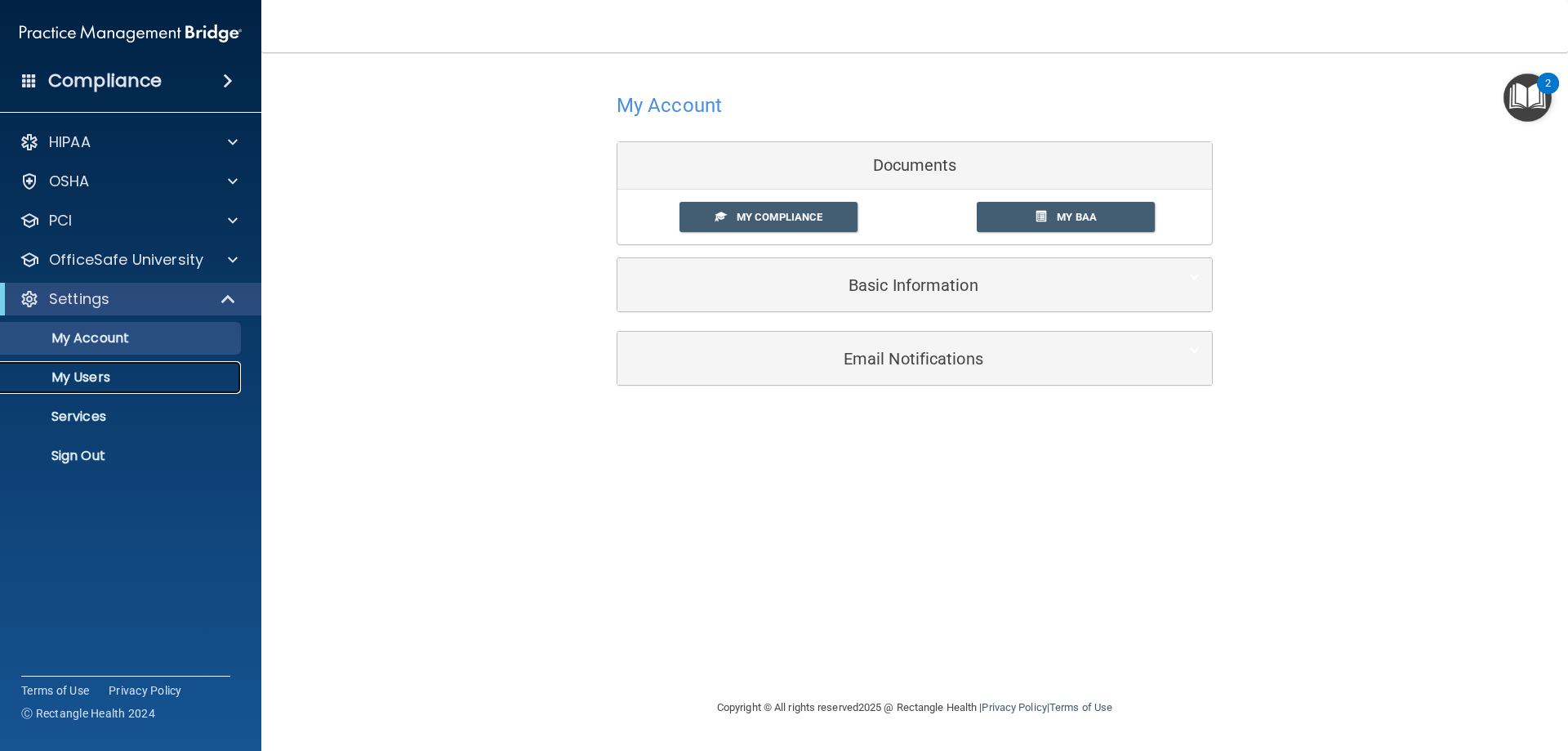
click at [102, 379] on p "My Users" at bounding box center [121, 377] width 223 height 16
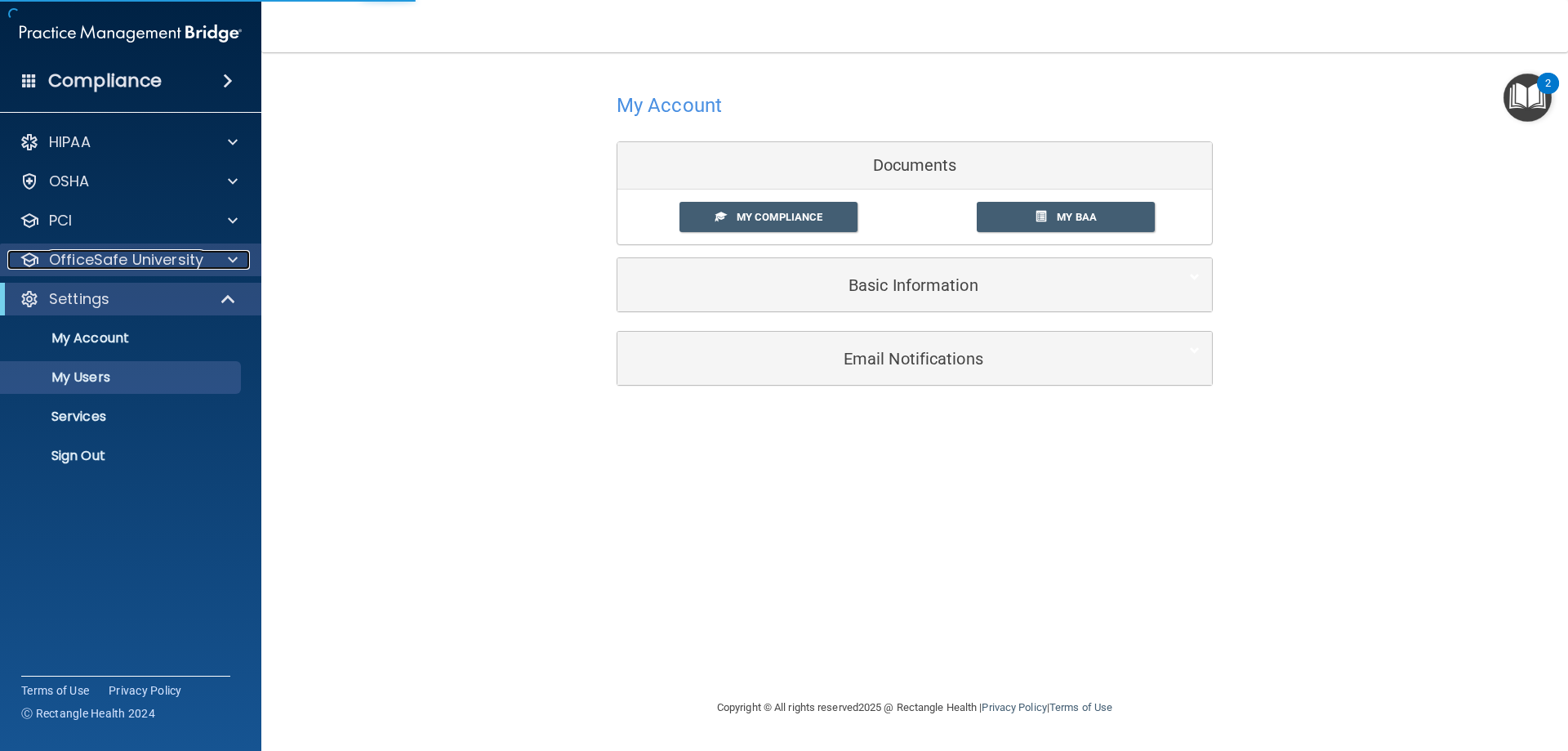
click at [234, 257] on span at bounding box center [233, 259] width 10 height 20
select select "20"
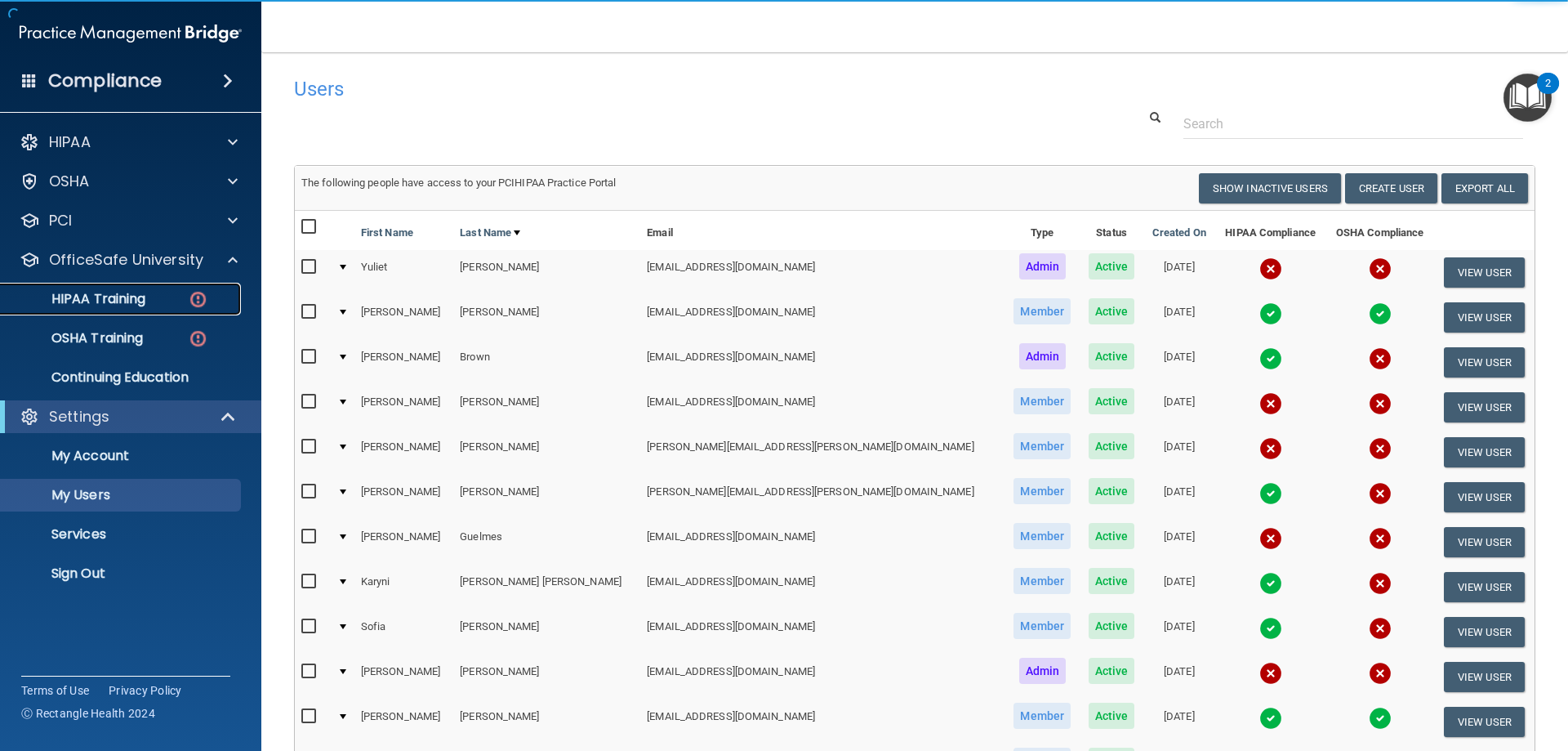
click at [110, 297] on p "HIPAA Training" at bounding box center [77, 298] width 135 height 16
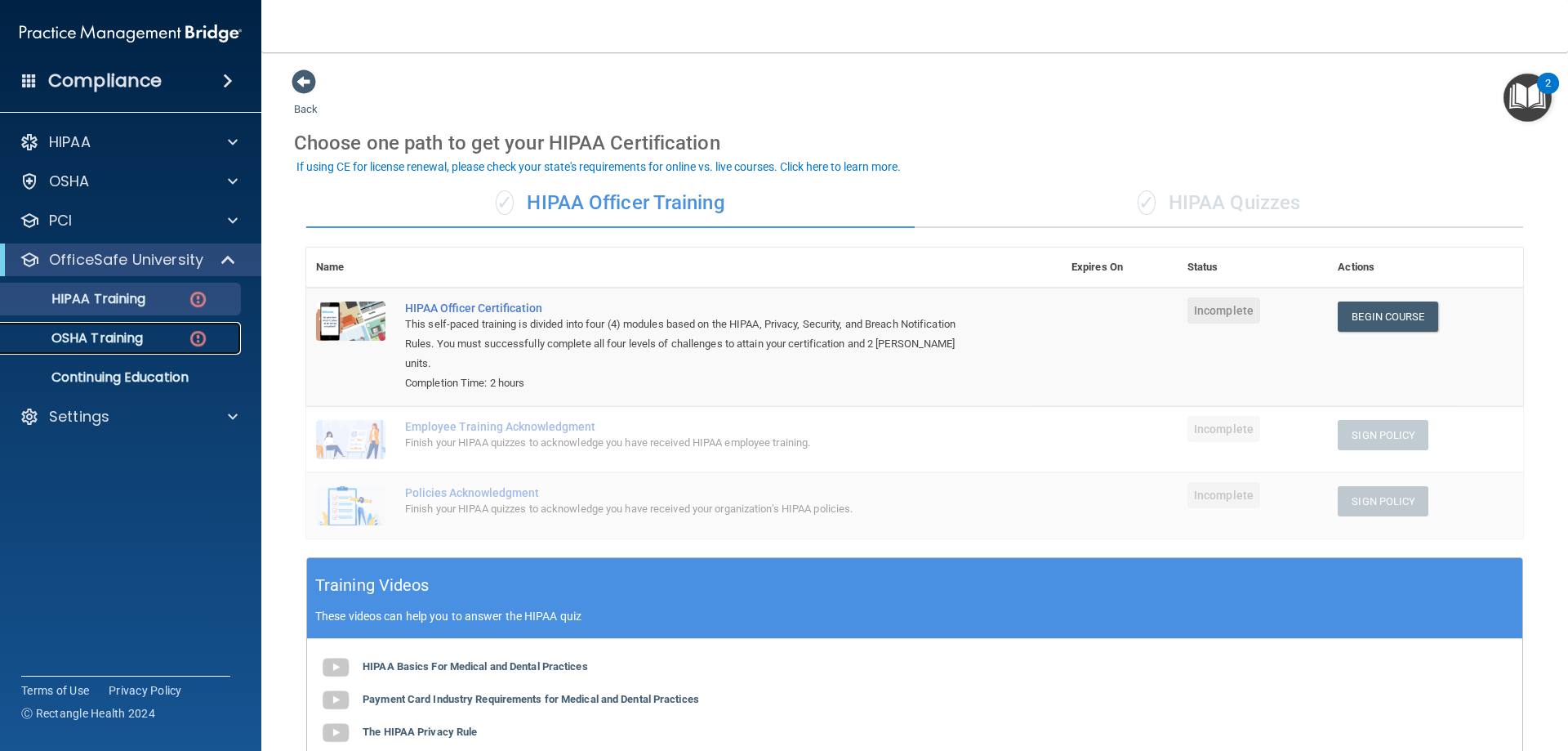
click at [96, 340] on p "OSHA Training" at bounding box center [76, 337] width 133 height 16
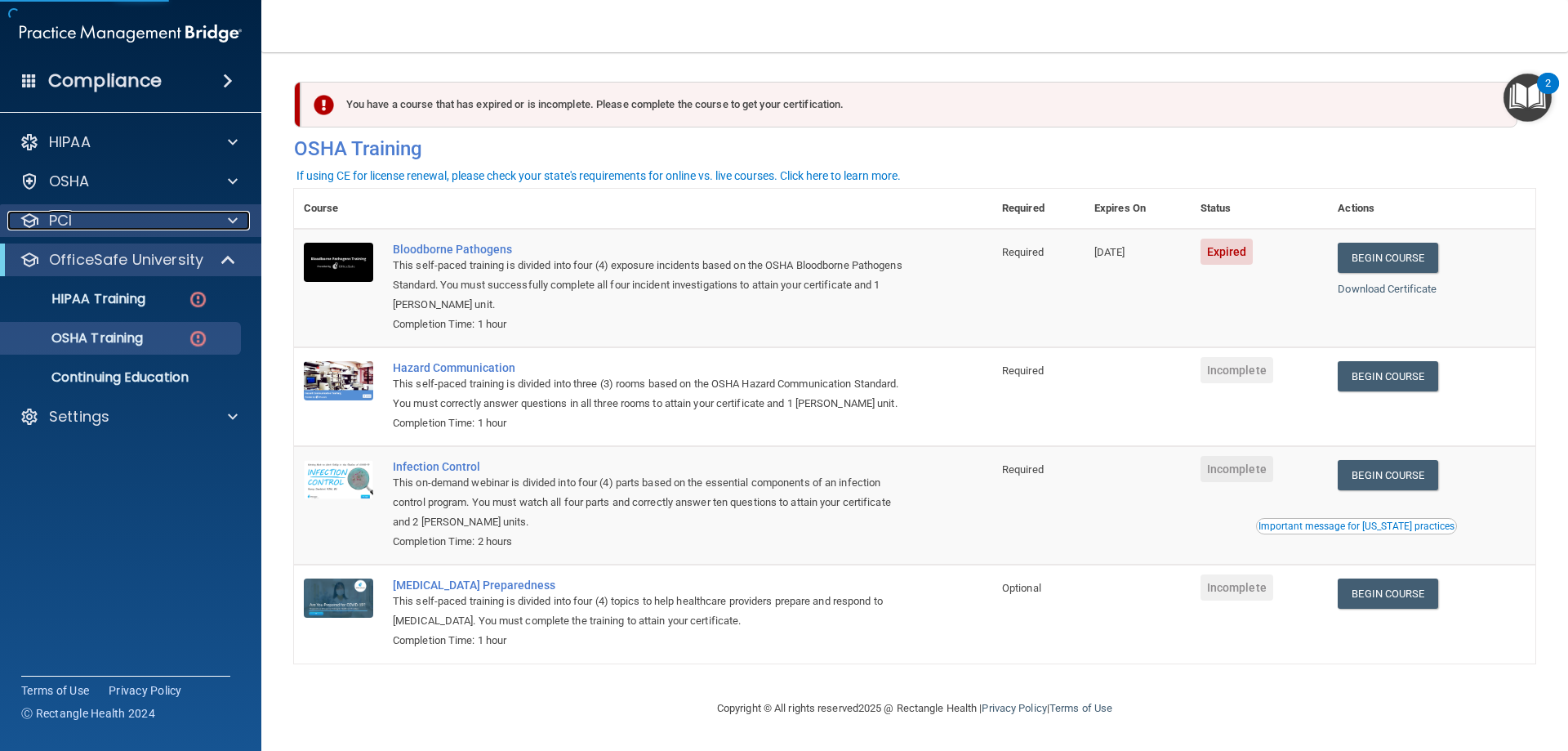
click at [89, 219] on div "PCI" at bounding box center [109, 220] width 202 height 20
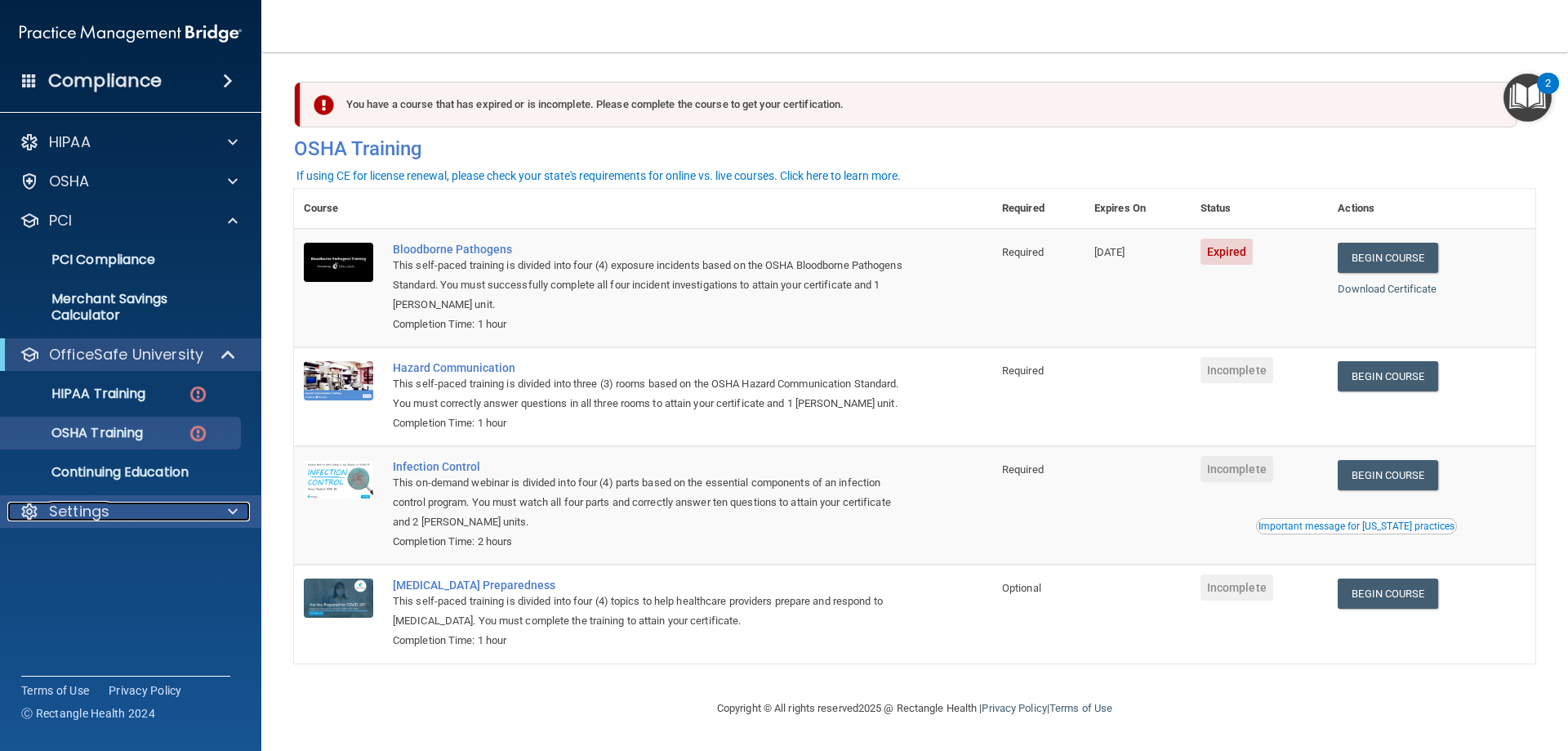
click at [89, 510] on p "Settings" at bounding box center [79, 511] width 60 height 20
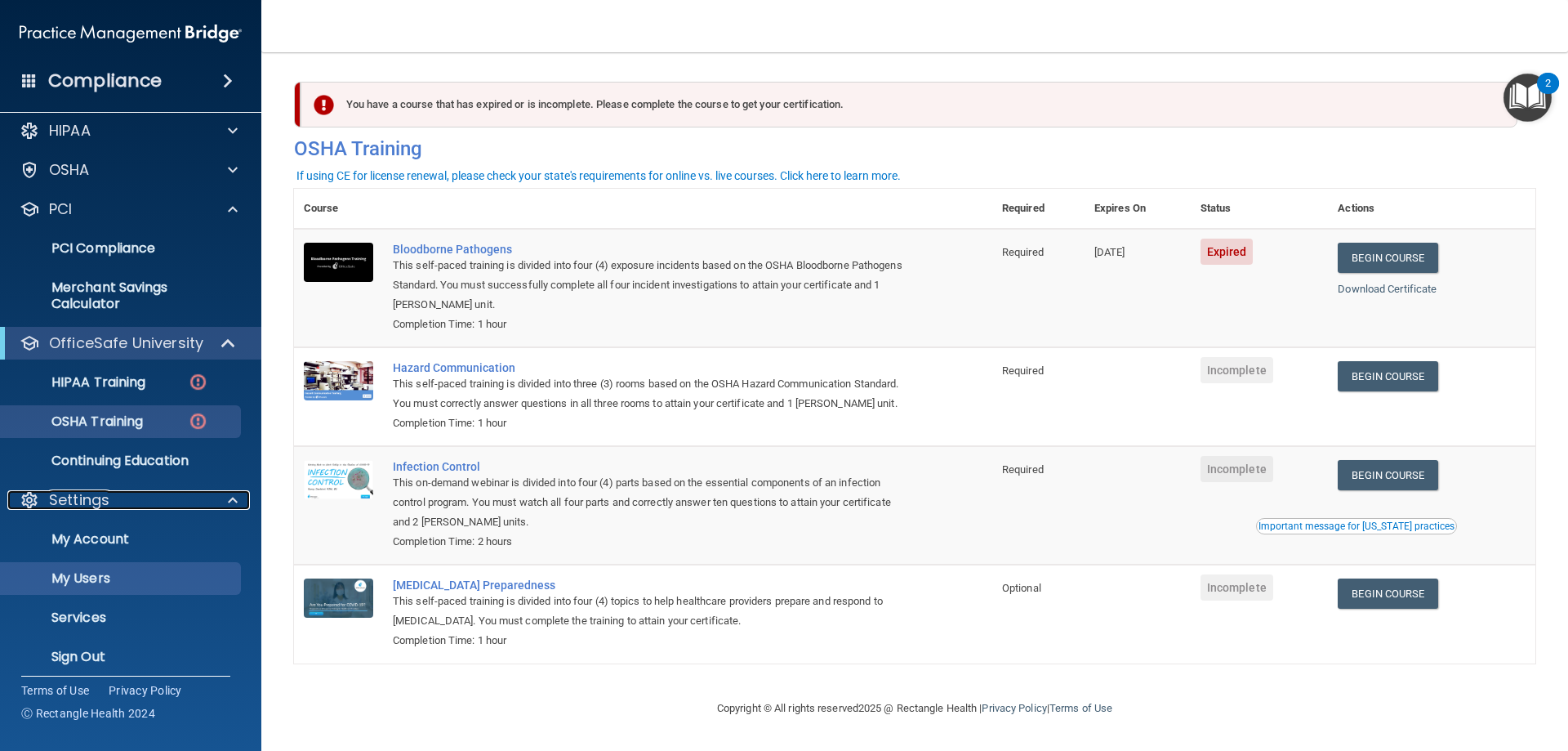
scroll to position [22, 0]
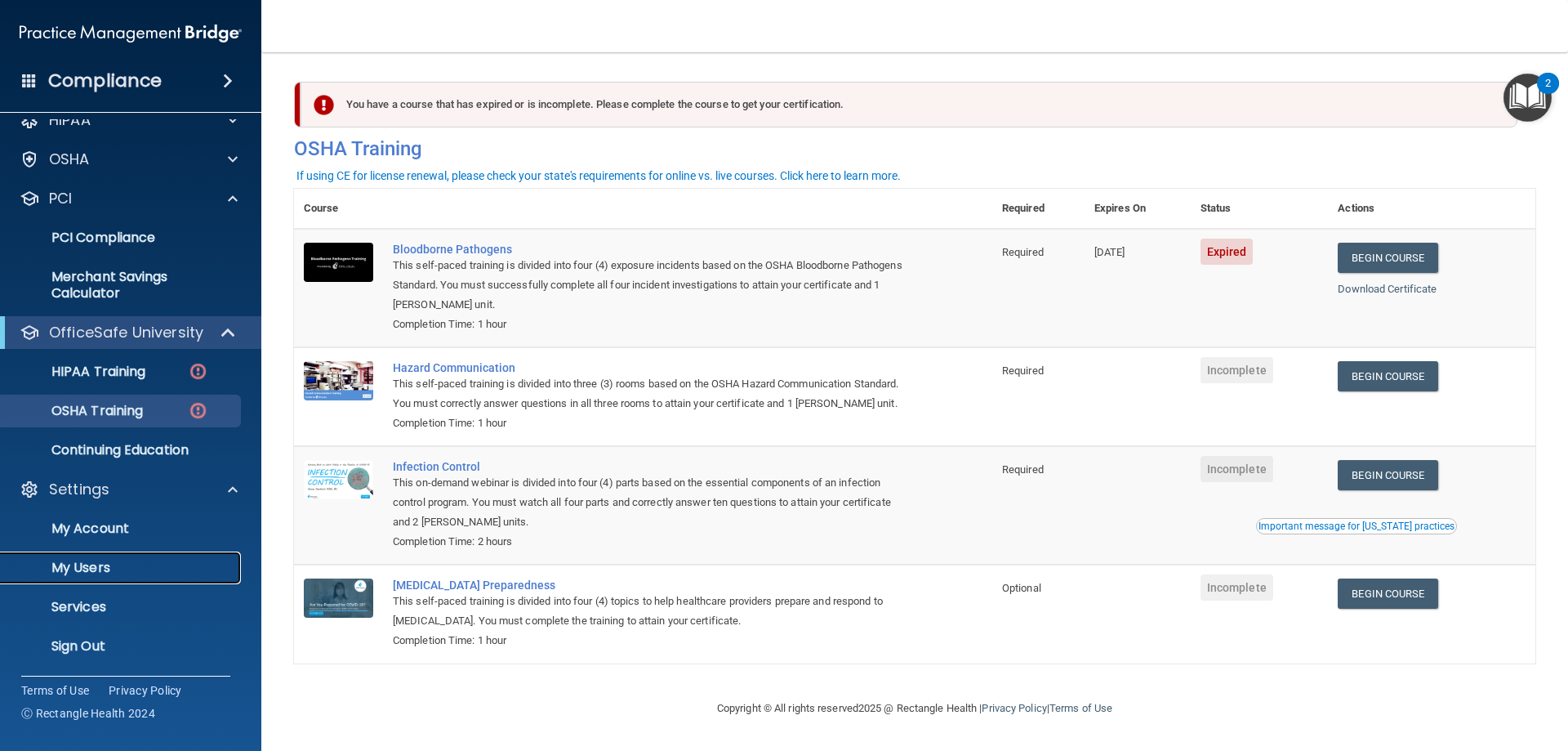
click at [100, 560] on p "My Users" at bounding box center [121, 567] width 223 height 16
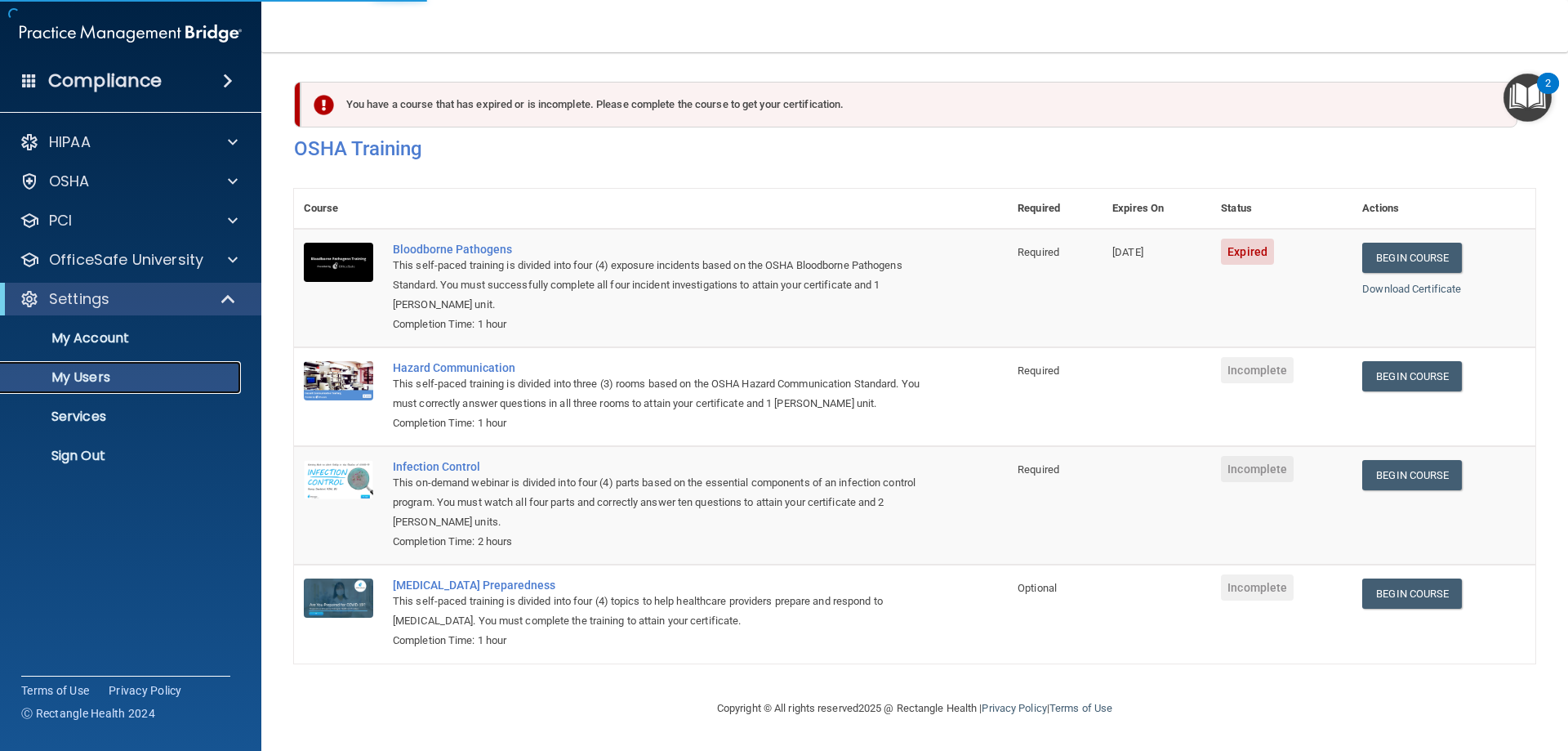
select select "20"
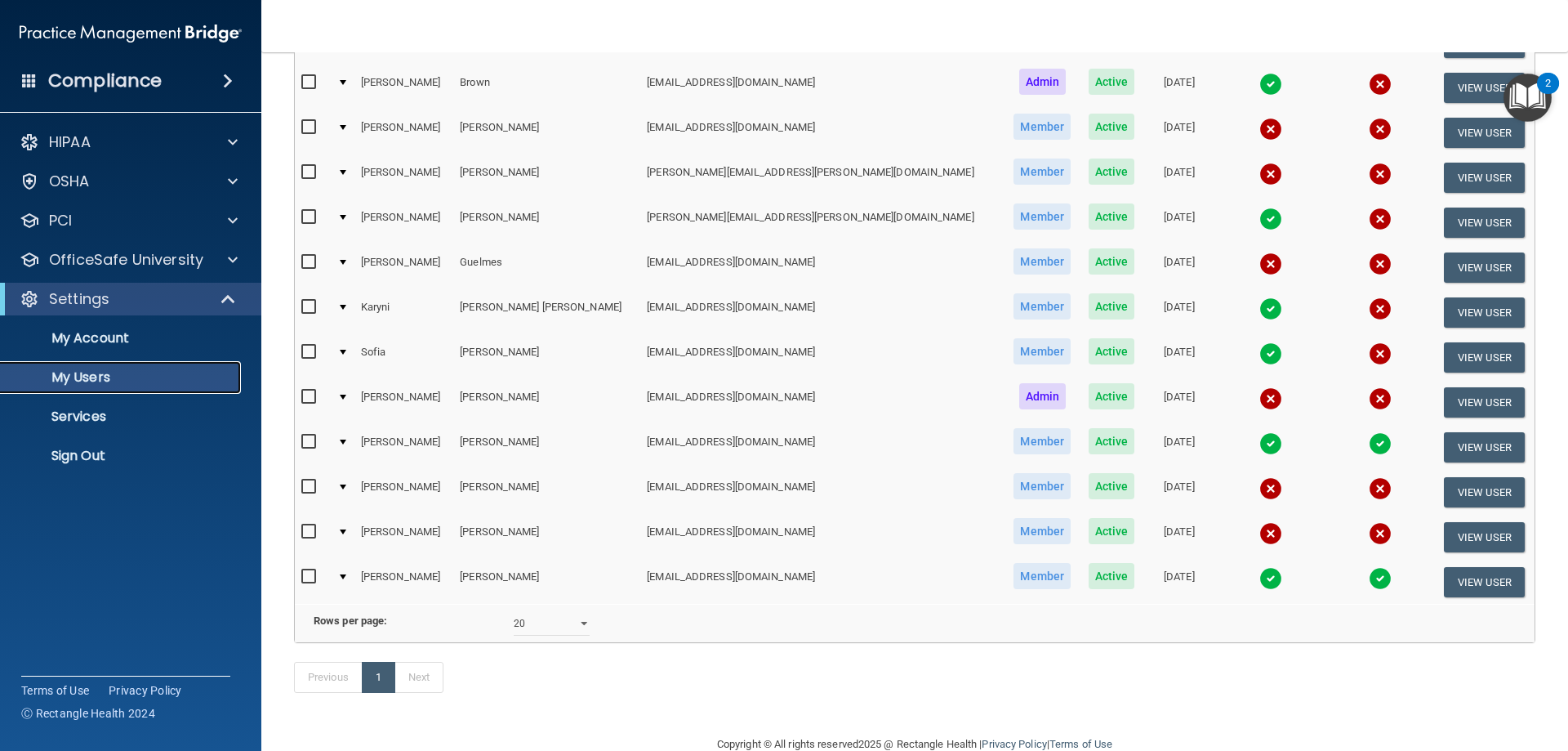
scroll to position [327, 0]
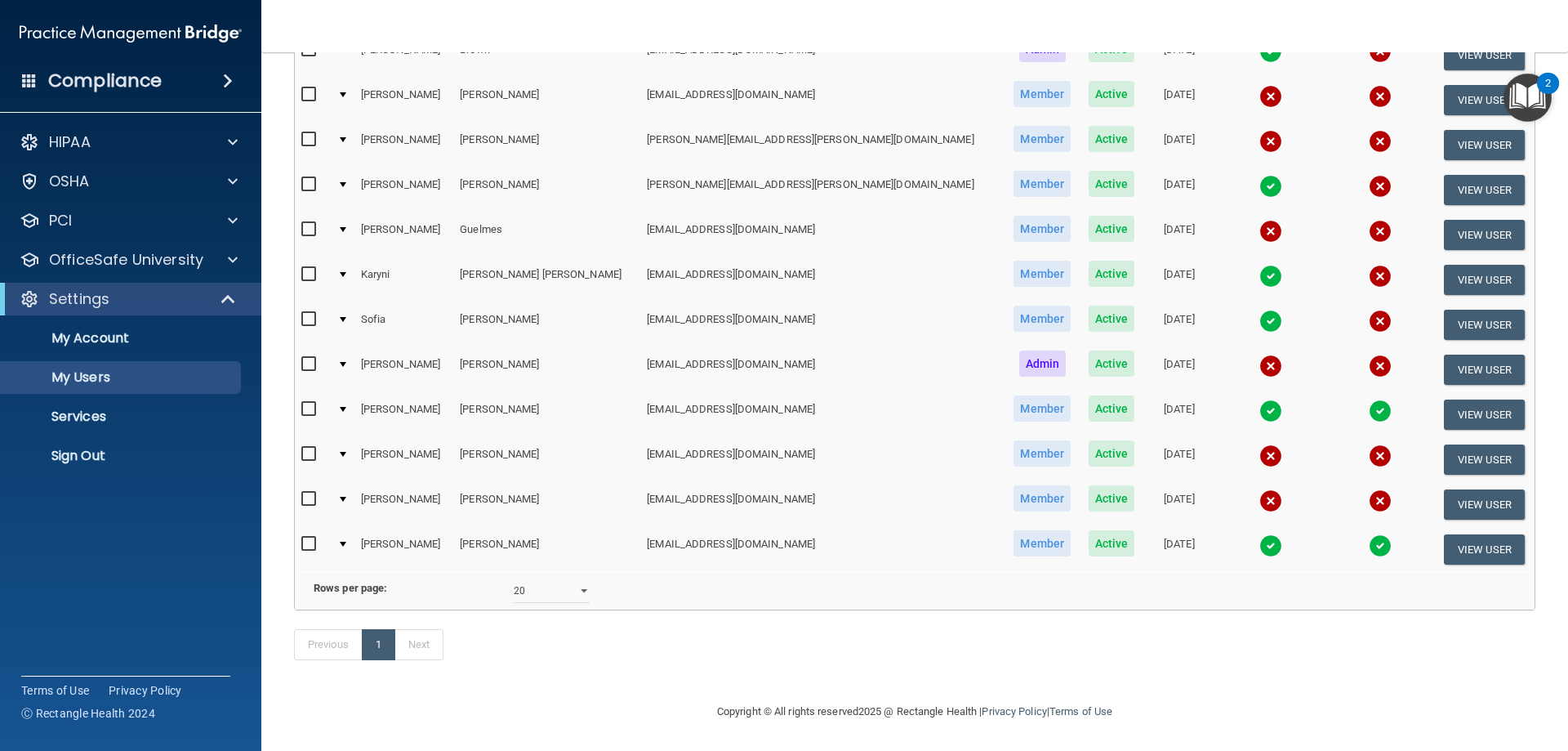
click at [304, 448] on input "checkbox" at bounding box center [311, 454] width 19 height 13
checkbox input "true"
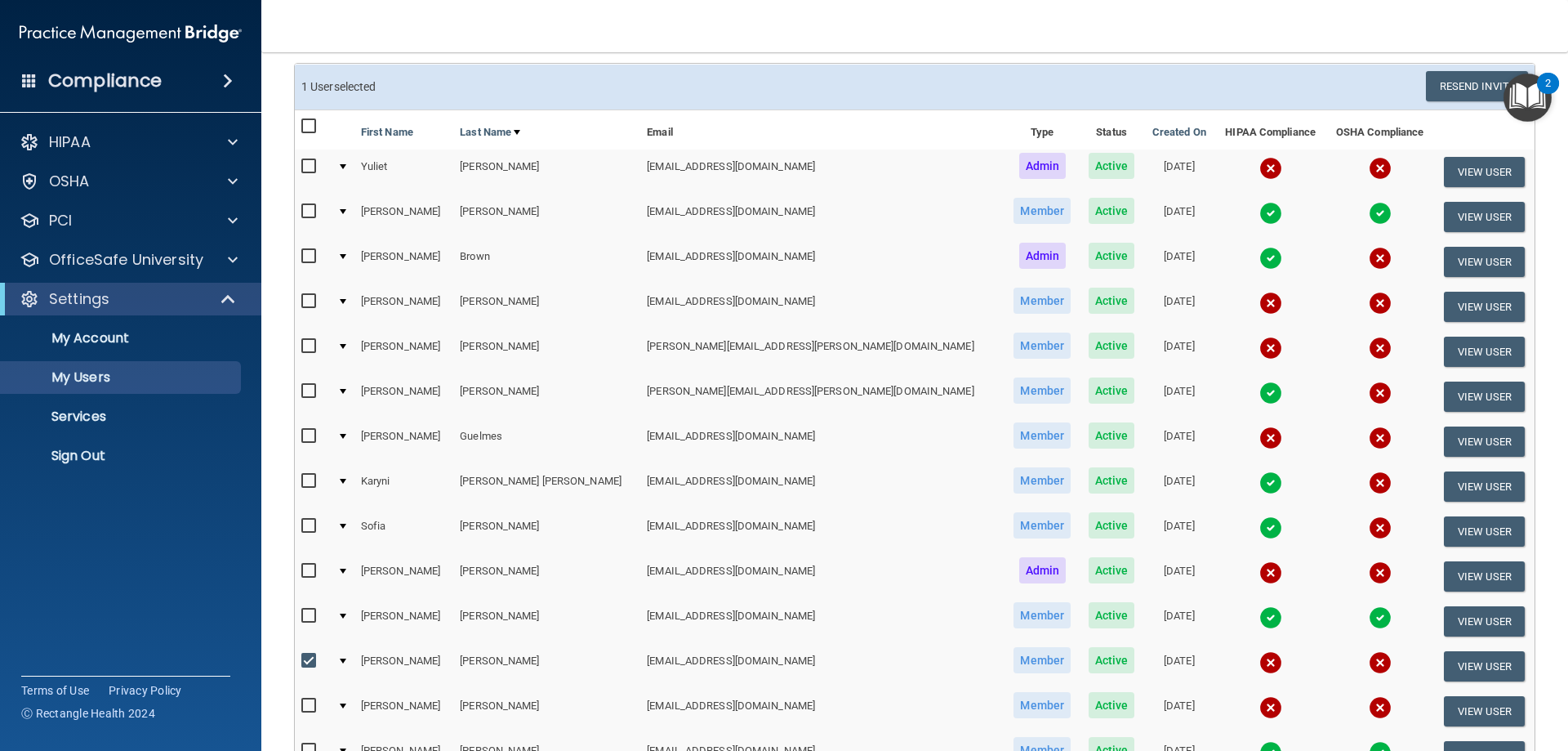
scroll to position [88, 0]
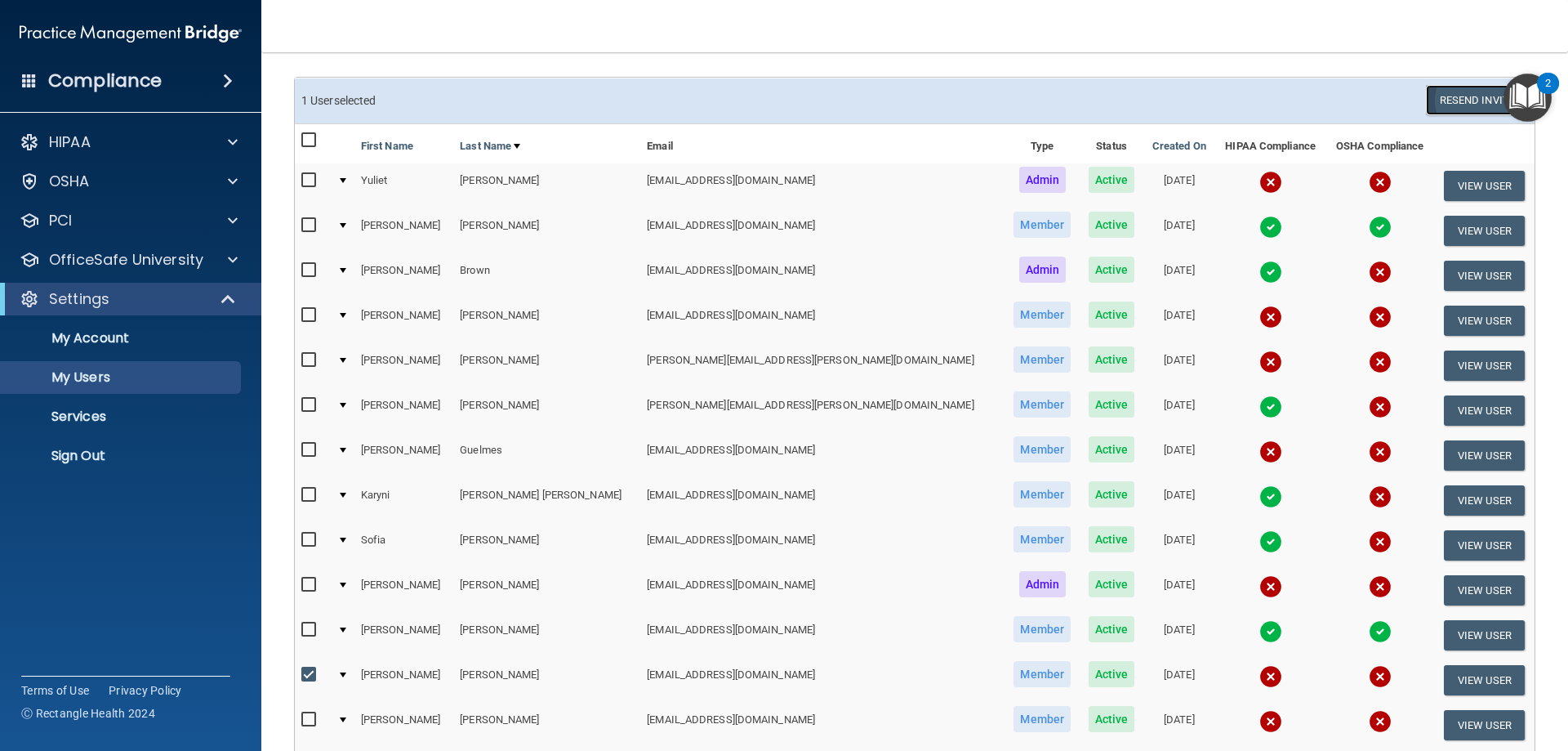
click at [1429, 95] on button "Resend Invite" at bounding box center [1477, 100] width 102 height 31
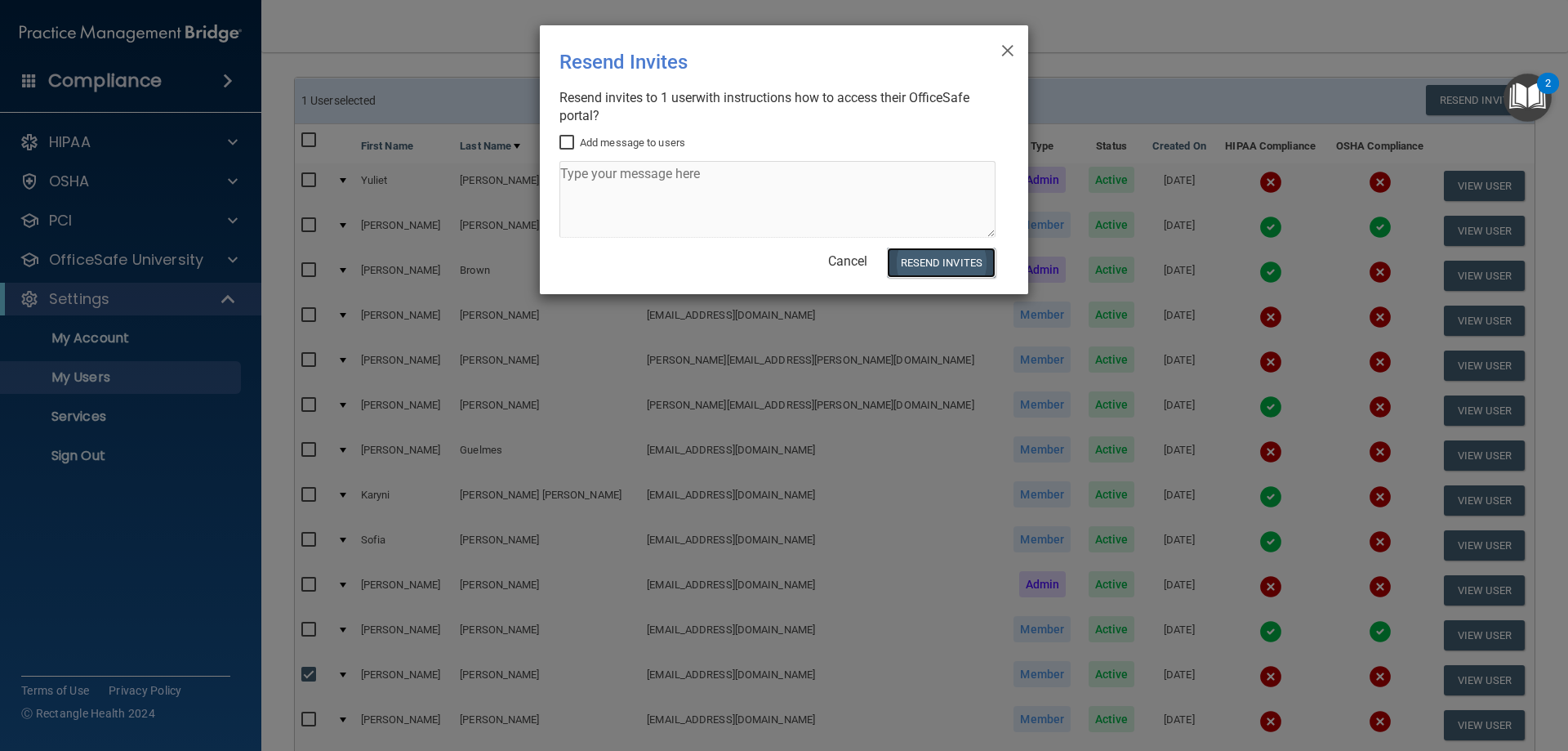
click at [936, 254] on button "Resend Invites" at bounding box center [941, 263] width 109 height 31
click at [561, 141] on div "Add message to users" at bounding box center [777, 189] width 436 height 111
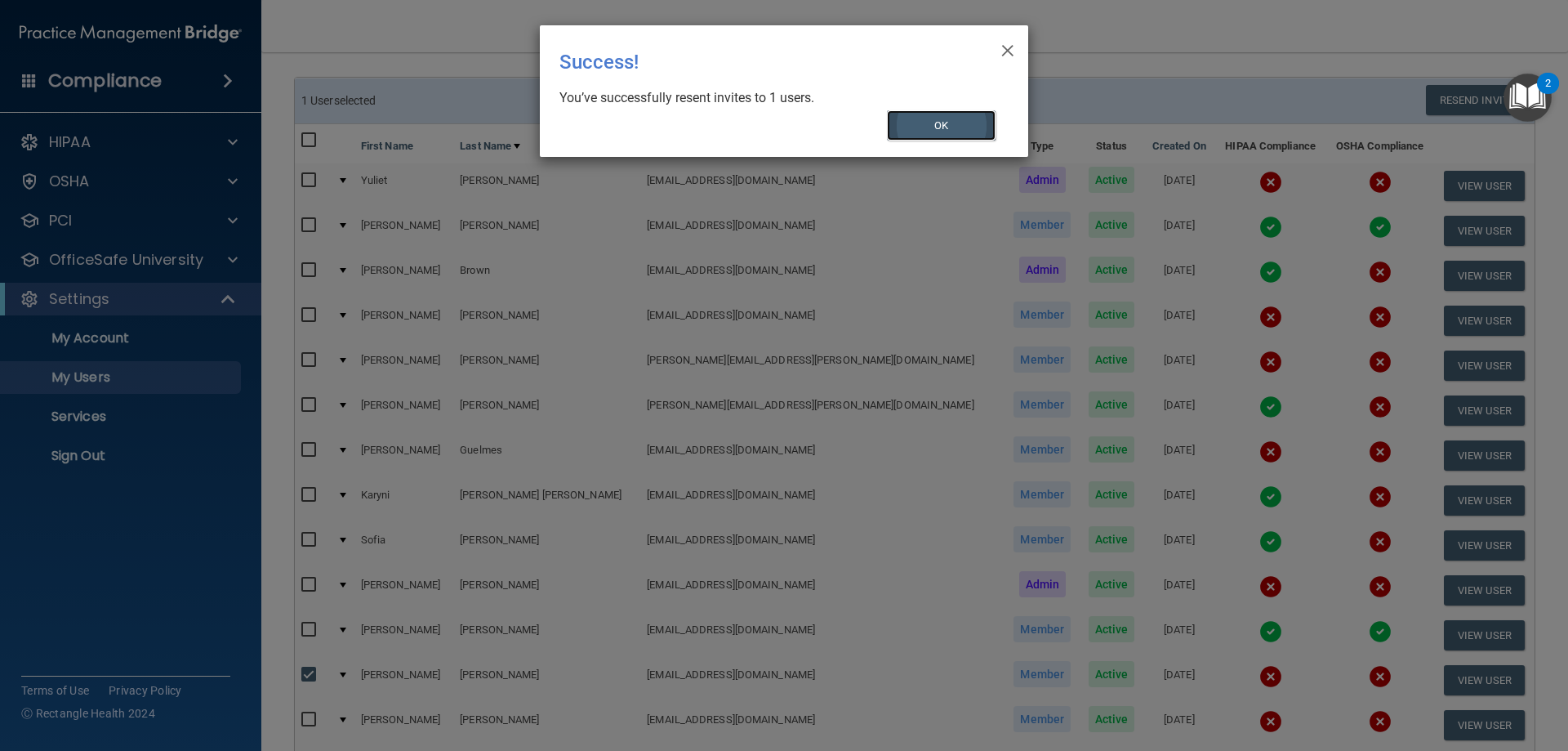
click at [962, 130] on button "OK" at bounding box center [941, 126] width 110 height 31
